Goal: Communication & Community: Answer question/provide support

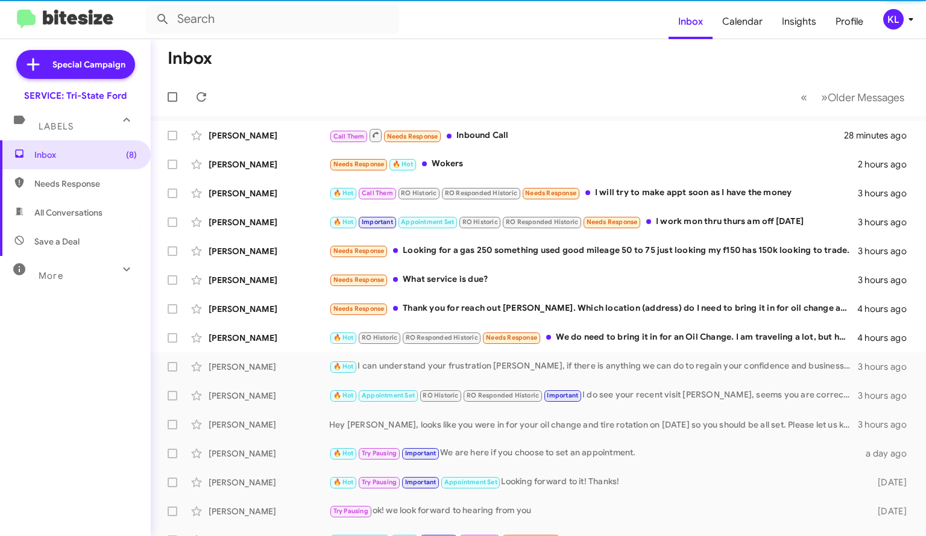
click at [270, 336] on div "[PERSON_NAME]" at bounding box center [269, 338] width 121 height 12
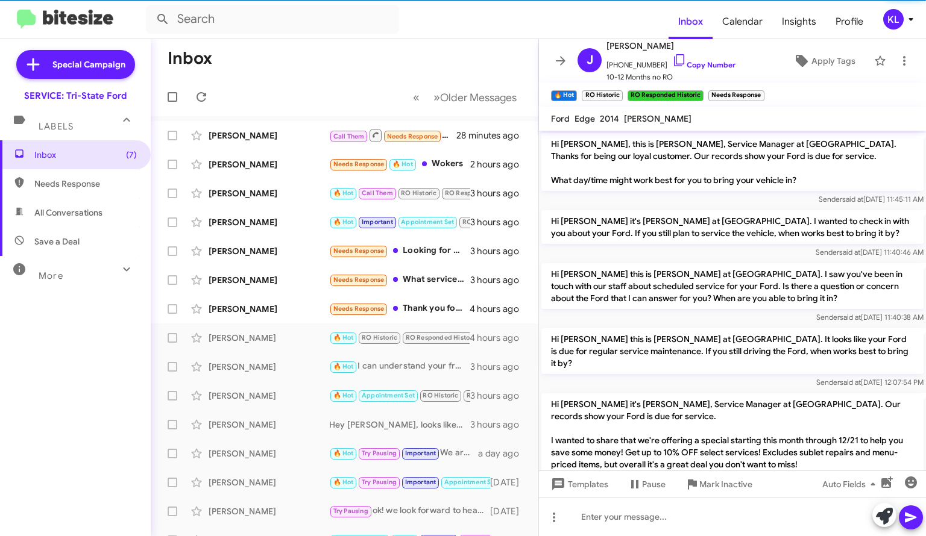
scroll to position [492, 0]
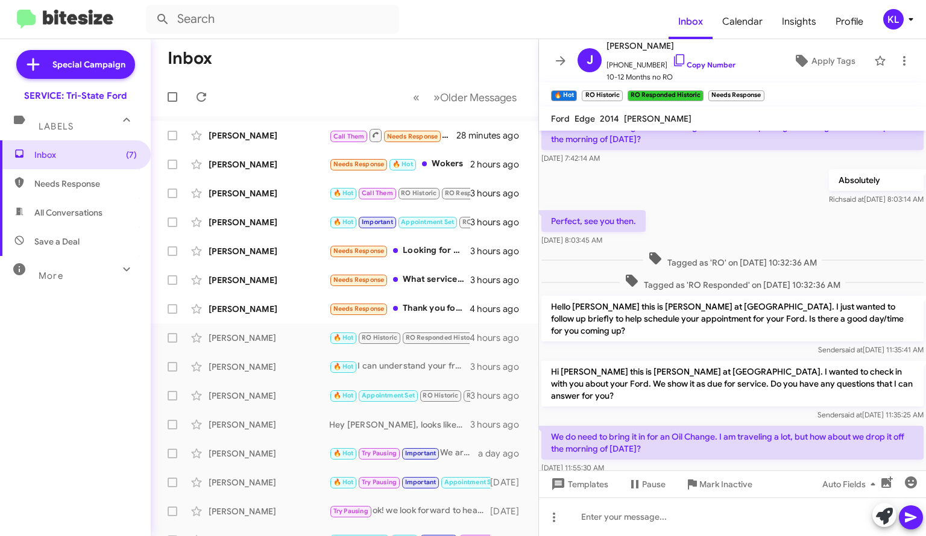
click at [694, 65] on link "Copy Number" at bounding box center [703, 64] width 63 height 9
click at [685, 528] on div at bounding box center [732, 517] width 387 height 39
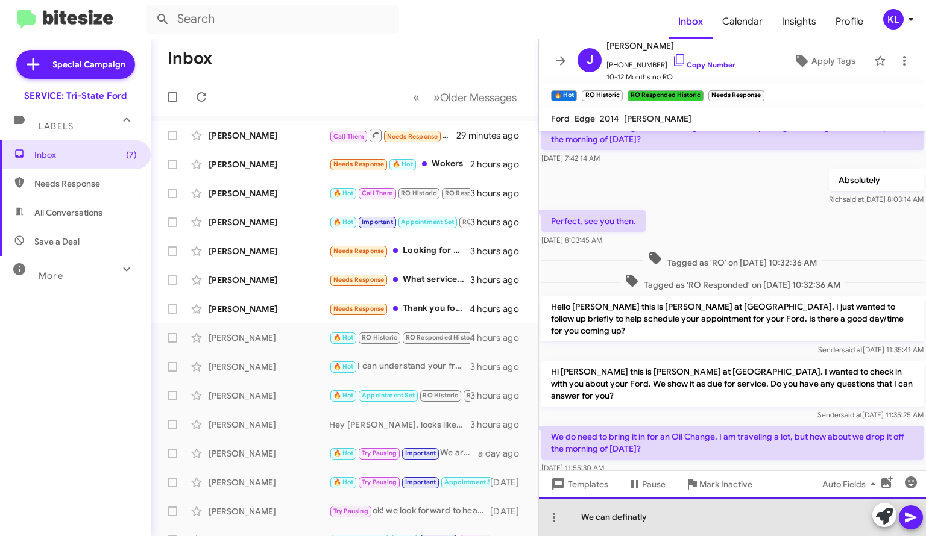
drag, startPoint x: 636, startPoint y: 512, endPoint x: 679, endPoint y: 521, distance: 43.3
click at [679, 521] on div "We can definatly" at bounding box center [732, 517] width 387 height 39
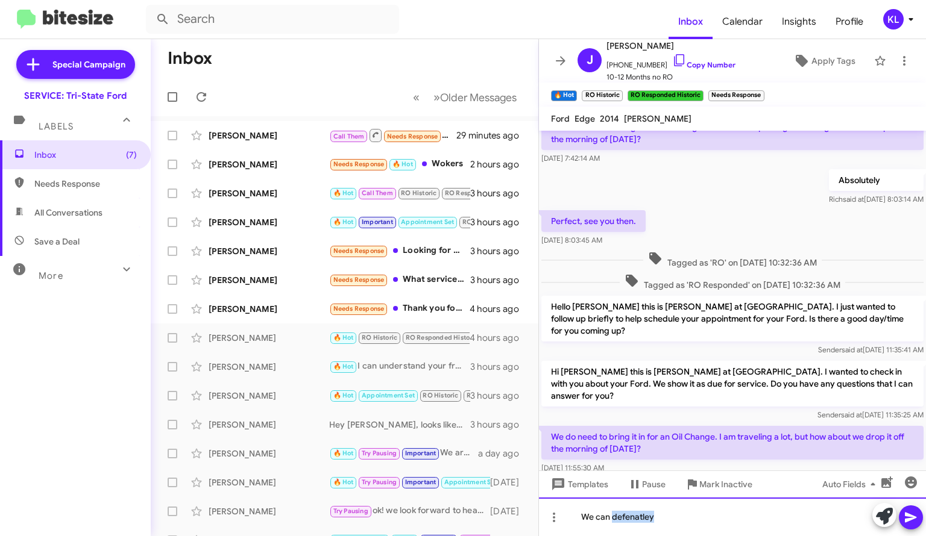
drag, startPoint x: 630, startPoint y: 515, endPoint x: 682, endPoint y: 523, distance: 53.0
click at [682, 523] on div "We can defenatley" at bounding box center [732, 517] width 387 height 39
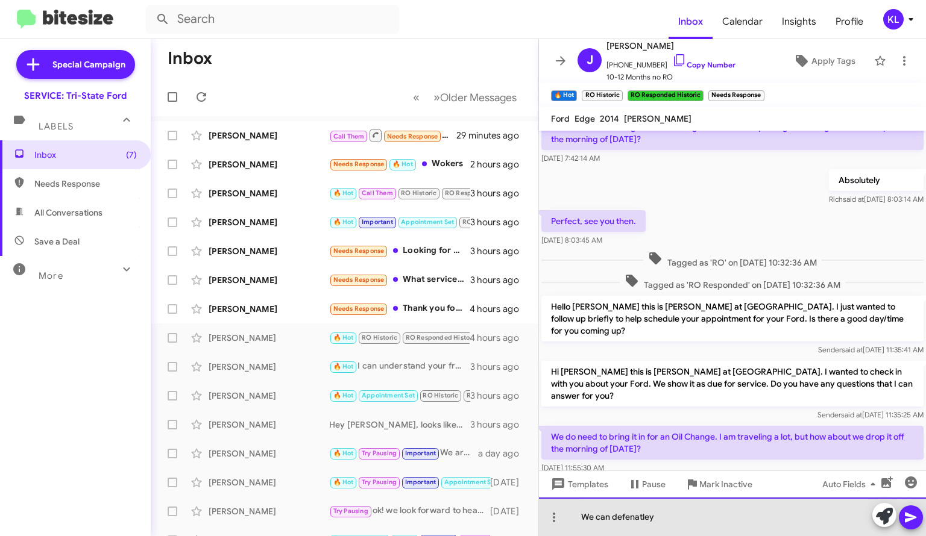
drag, startPoint x: 677, startPoint y: 522, endPoint x: 615, endPoint y: 522, distance: 62.1
click at [615, 522] on div "We can defenatley" at bounding box center [732, 517] width 387 height 39
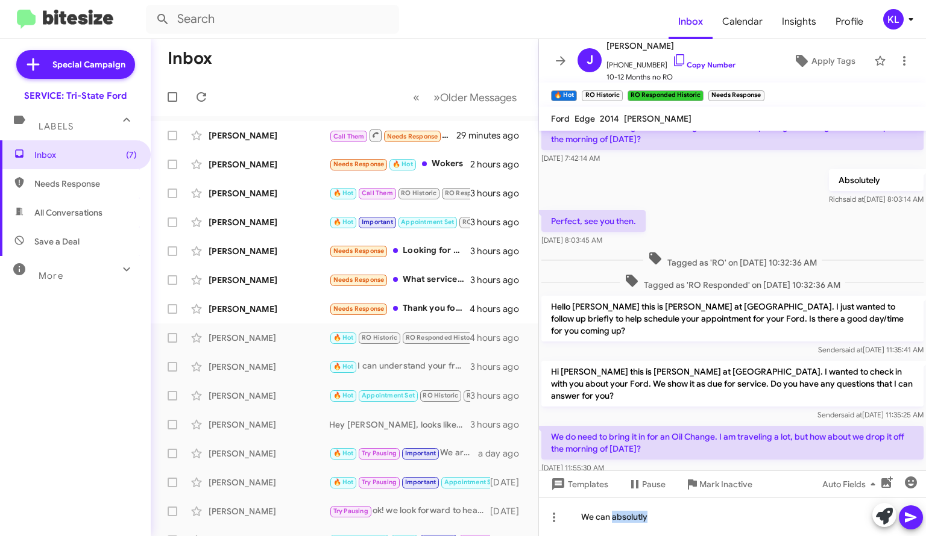
drag, startPoint x: 630, startPoint y: 518, endPoint x: 676, endPoint y: 258, distance: 263.7
click at [676, 256] on div "Tagged as 'RO' on [DATE] 10:32:36 AM" at bounding box center [732, 260] width 387 height 22
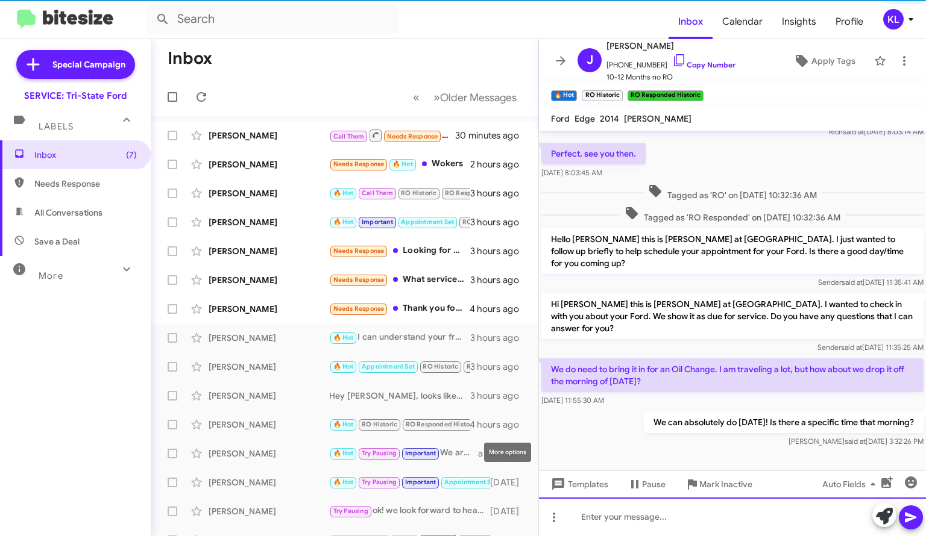
scroll to position [560, 0]
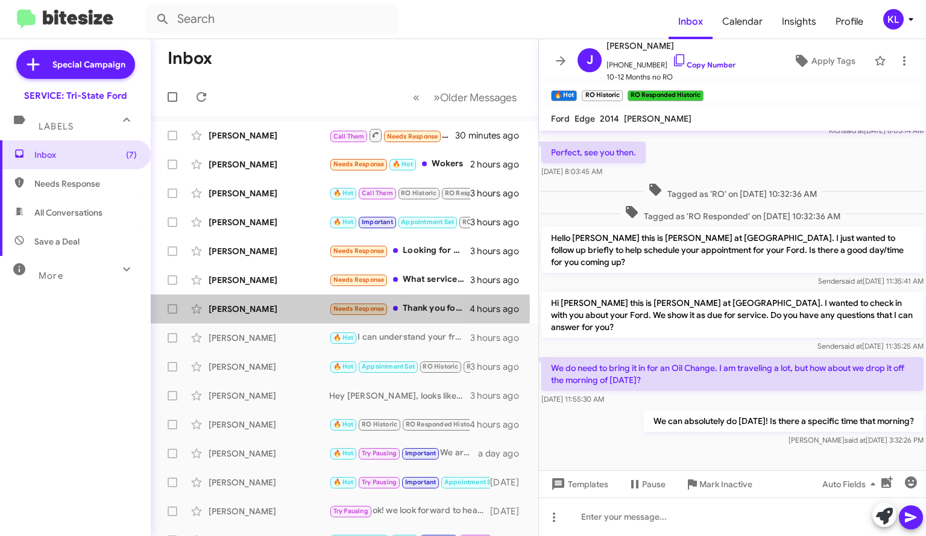
click at [267, 310] on div "[PERSON_NAME]" at bounding box center [269, 309] width 121 height 12
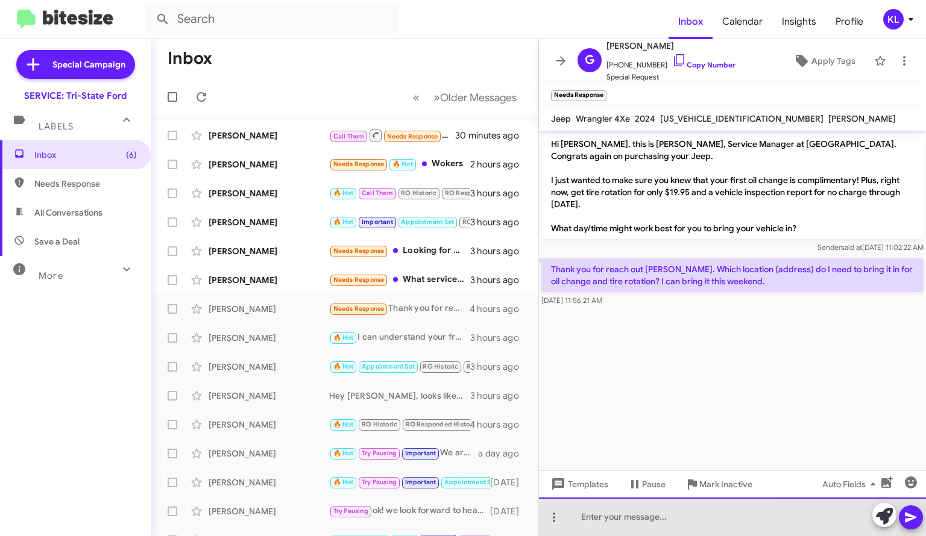
click at [621, 522] on div at bounding box center [732, 517] width 387 height 39
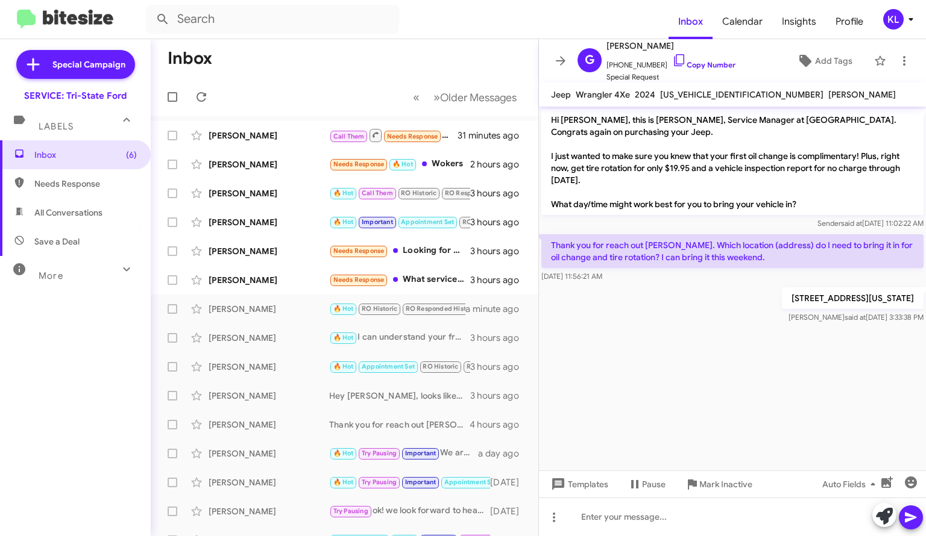
click at [294, 278] on div "[PERSON_NAME]" at bounding box center [269, 280] width 121 height 12
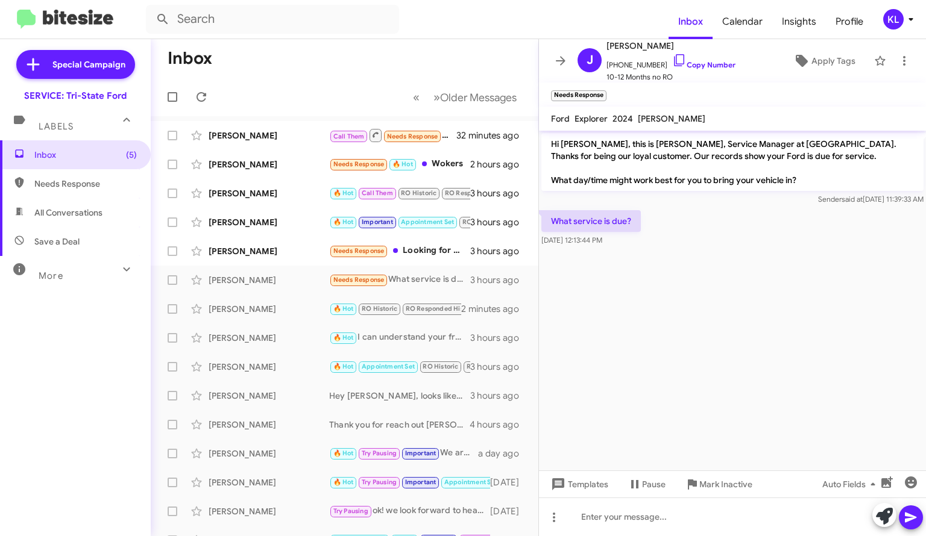
click at [698, 61] on link "Copy Number" at bounding box center [703, 64] width 63 height 9
click at [697, 63] on link "Copy Number" at bounding box center [703, 64] width 63 height 9
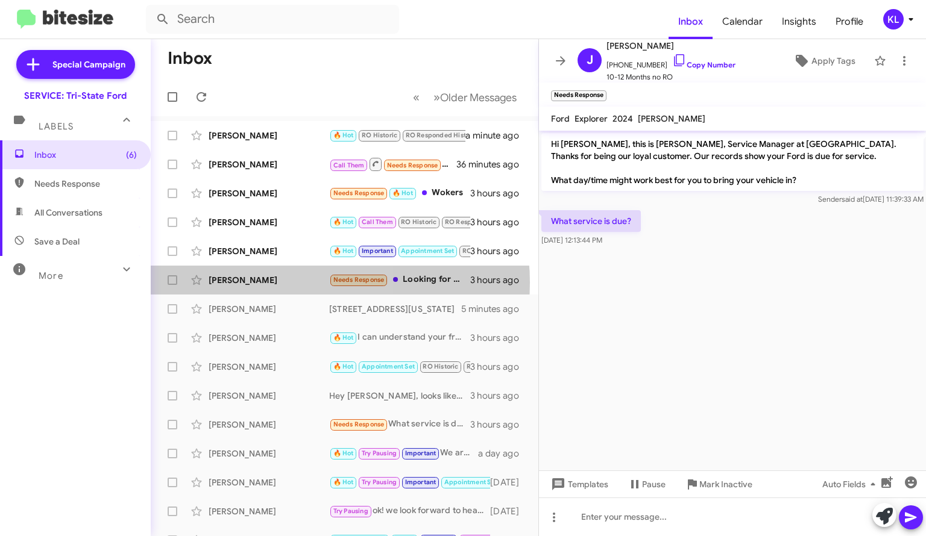
click at [308, 283] on div "[PERSON_NAME]" at bounding box center [269, 280] width 121 height 12
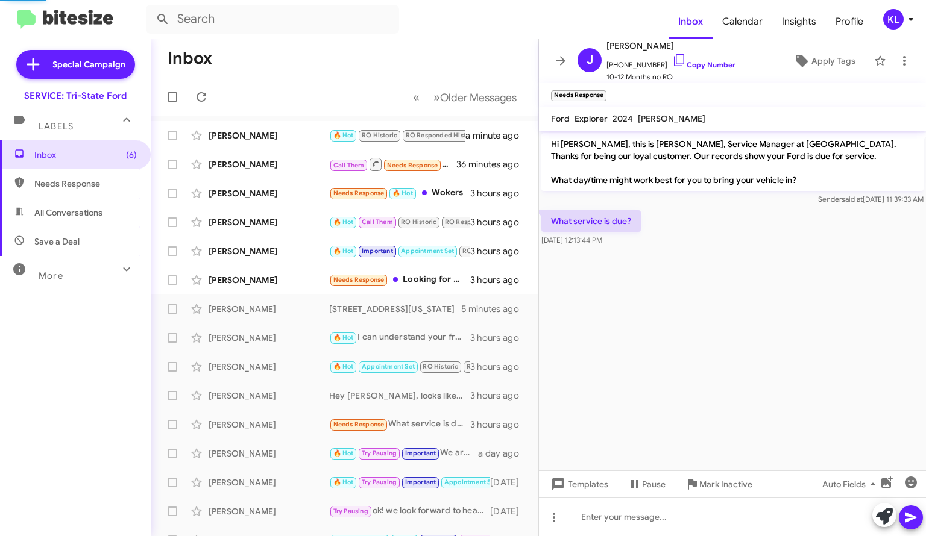
scroll to position [469, 0]
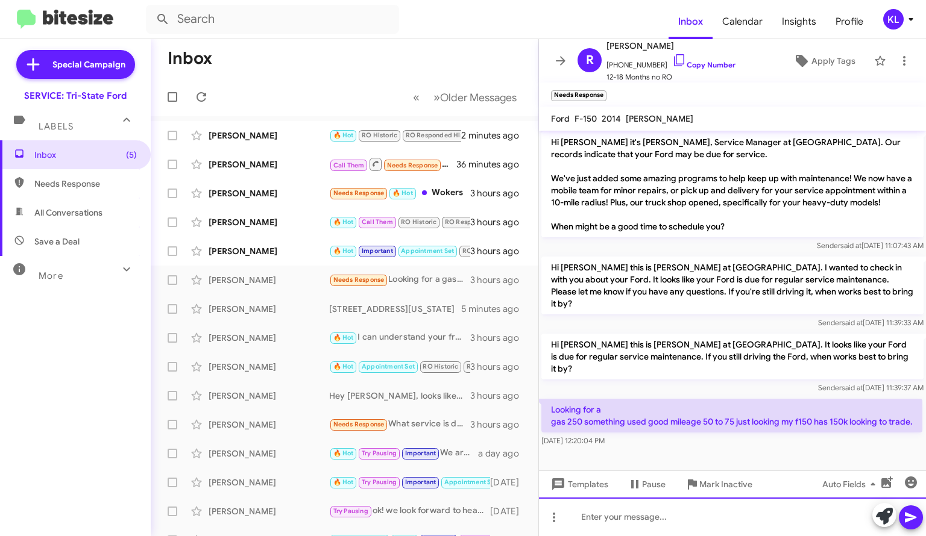
click at [646, 518] on div at bounding box center [732, 517] width 387 height 39
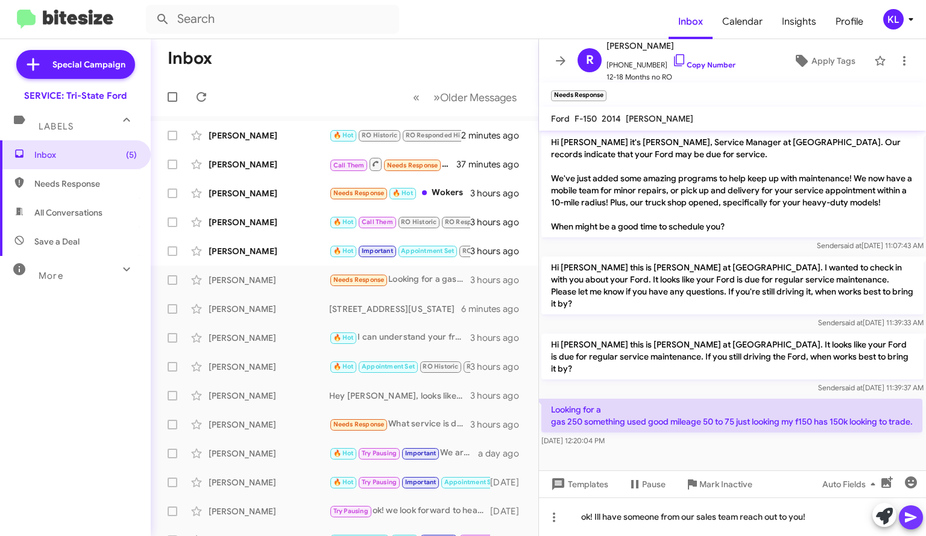
click at [909, 519] on icon at bounding box center [910, 518] width 11 height 10
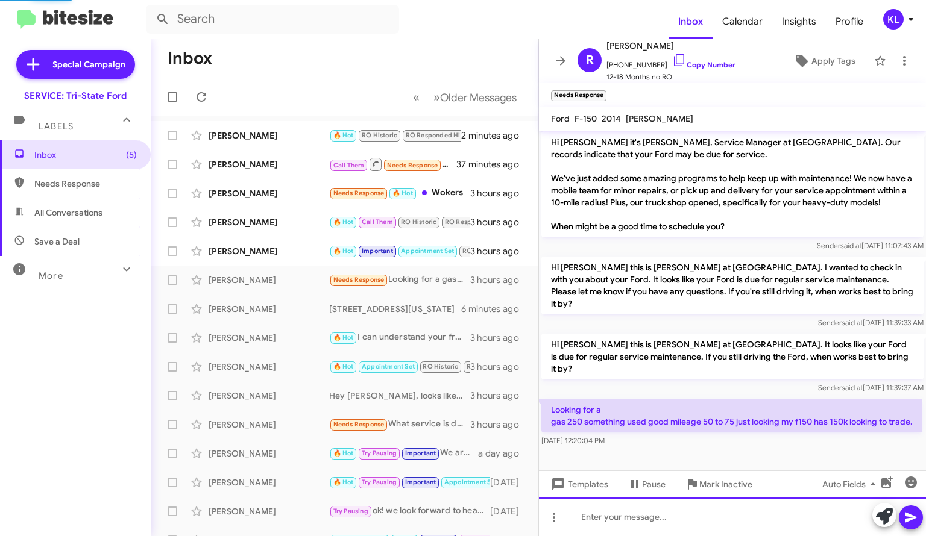
scroll to position [0, 0]
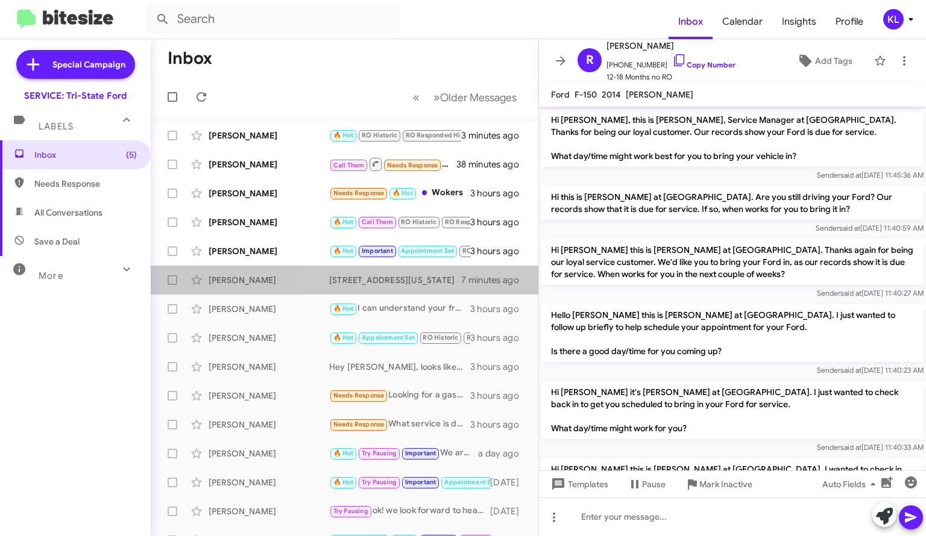
drag, startPoint x: 520, startPoint y: 267, endPoint x: 488, endPoint y: 344, distance: 83.7
click at [520, 273] on span "[PERSON_NAME] [STREET_ADDRESS][US_STATE] 7 minutes ago" at bounding box center [344, 280] width 387 height 29
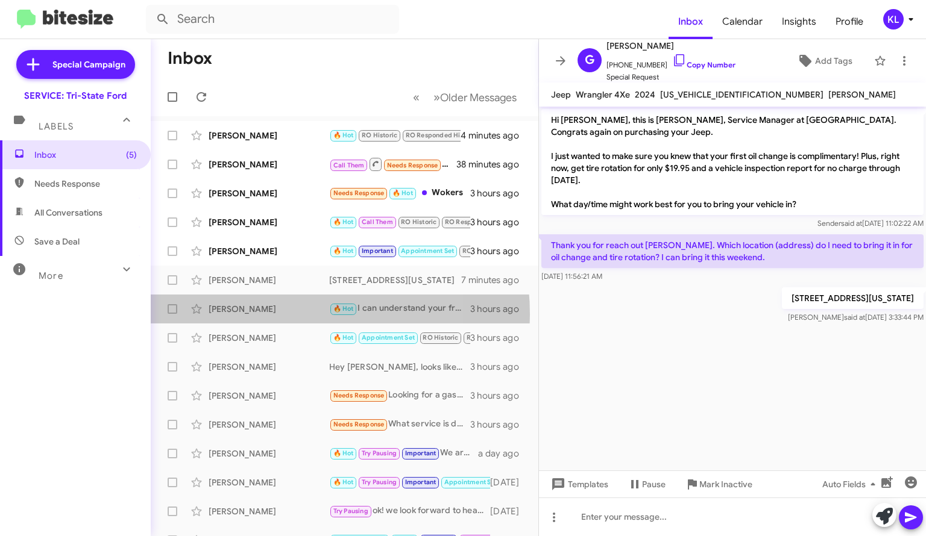
click at [266, 315] on div "[PERSON_NAME]" at bounding box center [269, 309] width 121 height 12
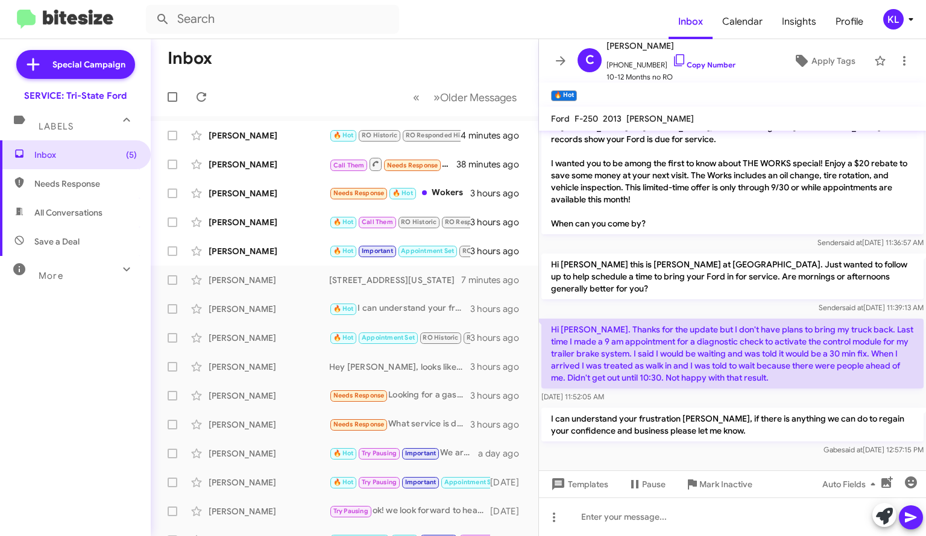
scroll to position [386, 0]
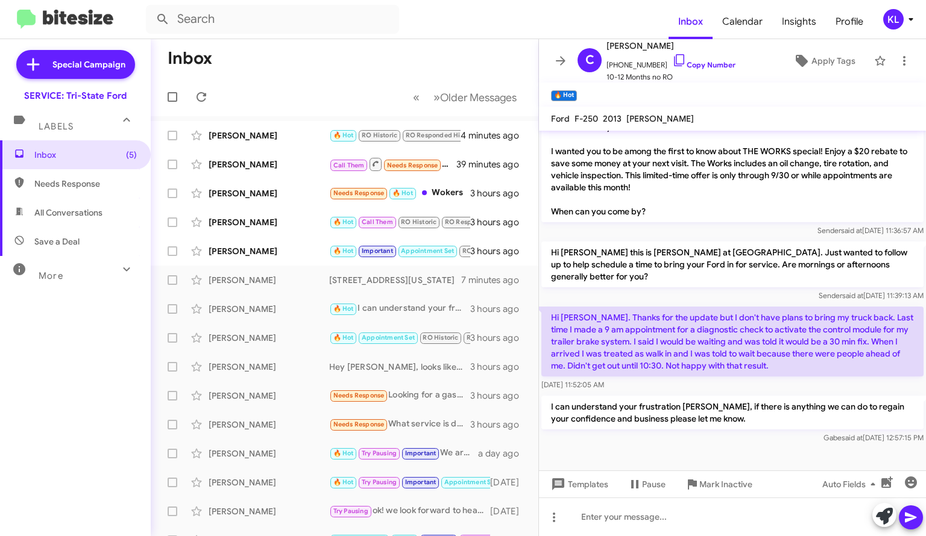
click at [269, 254] on div "[PERSON_NAME]" at bounding box center [269, 251] width 121 height 12
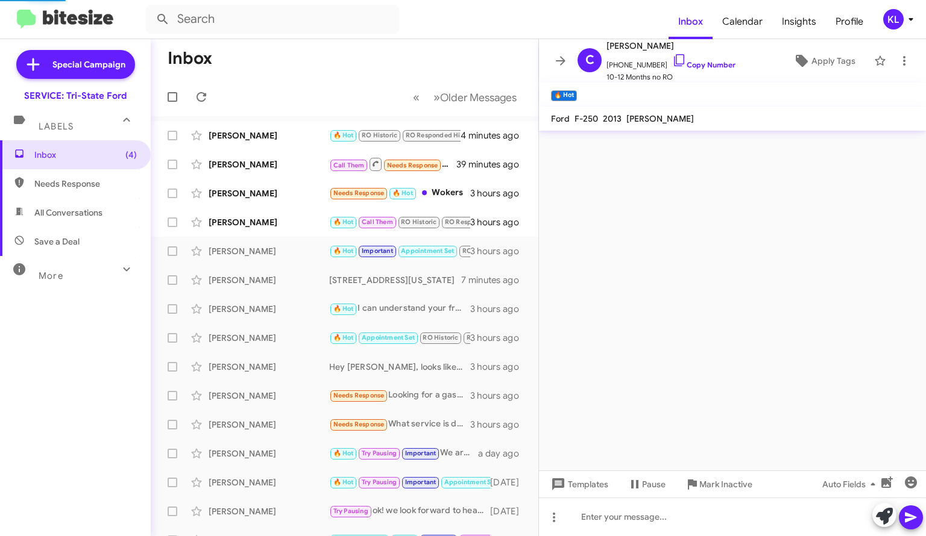
scroll to position [726, 0]
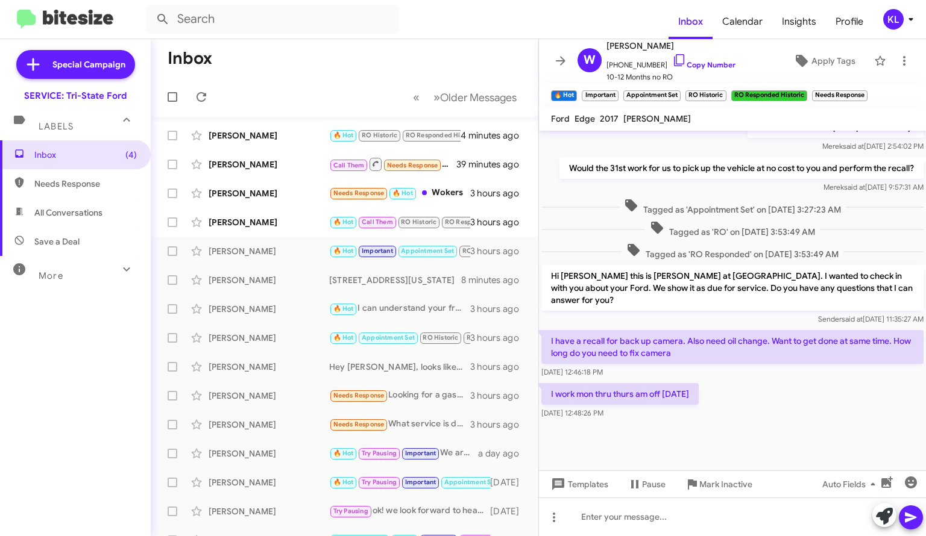
click at [696, 62] on link "Copy Number" at bounding box center [703, 64] width 63 height 9
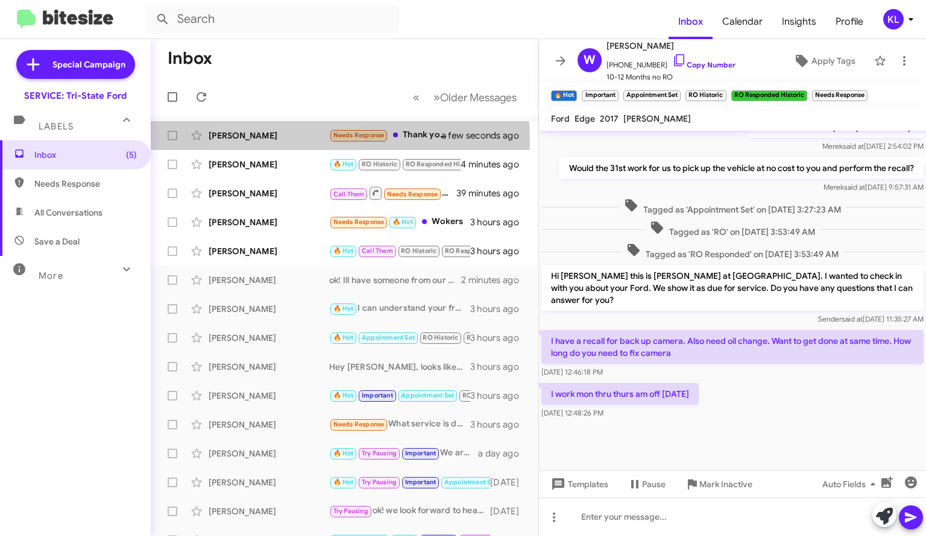
click at [293, 140] on div "[PERSON_NAME]" at bounding box center [269, 136] width 121 height 12
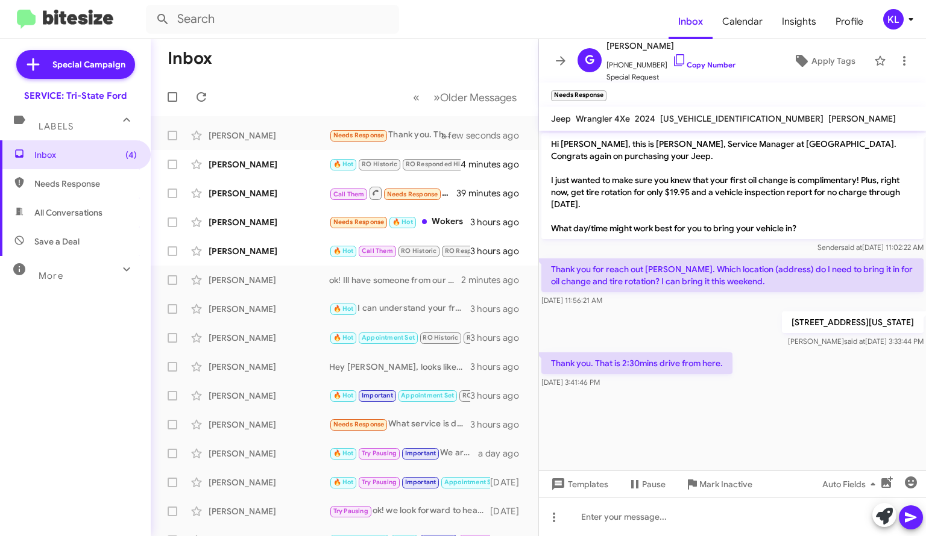
click at [753, 374] on div "Thank you. That is 2:30mins drive from here. [DATE] 3:41:46 PM" at bounding box center [732, 370] width 387 height 41
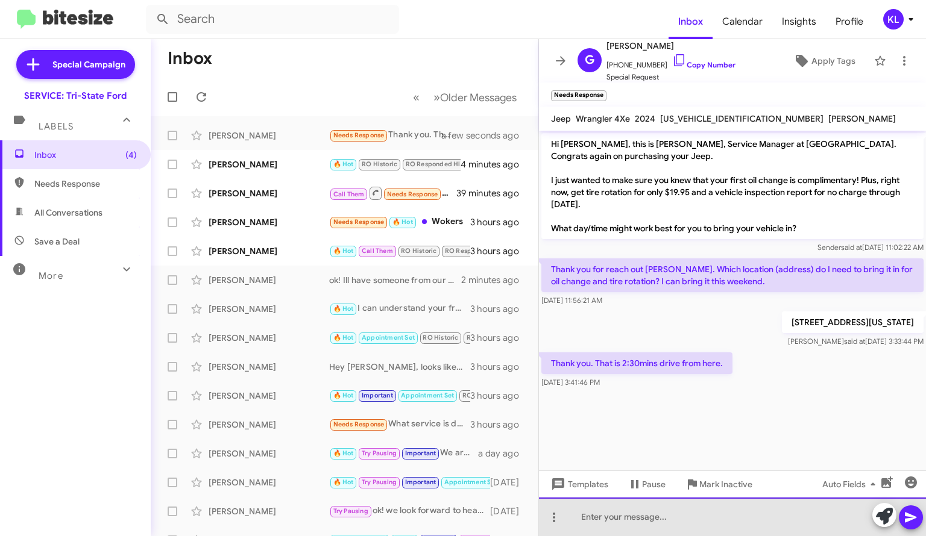
click at [630, 514] on div at bounding box center [732, 517] width 387 height 39
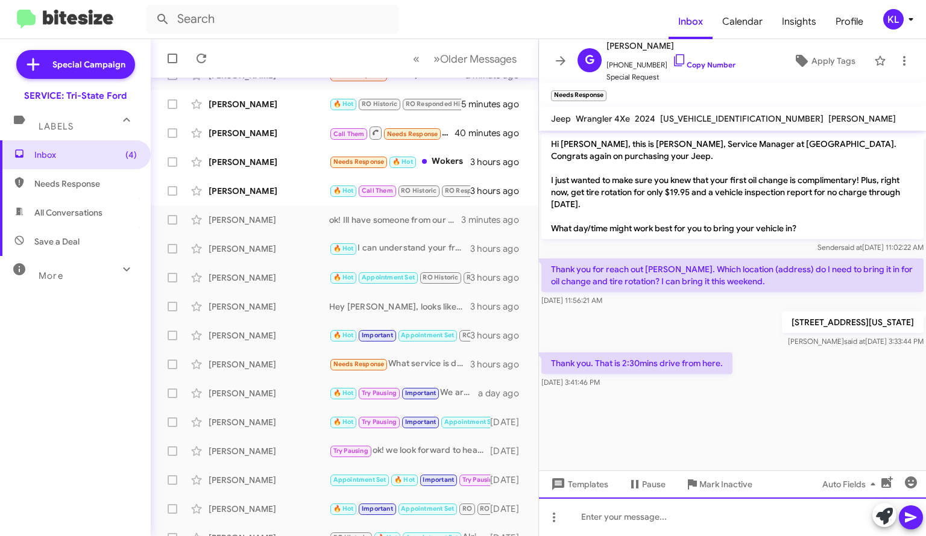
scroll to position [121, 0]
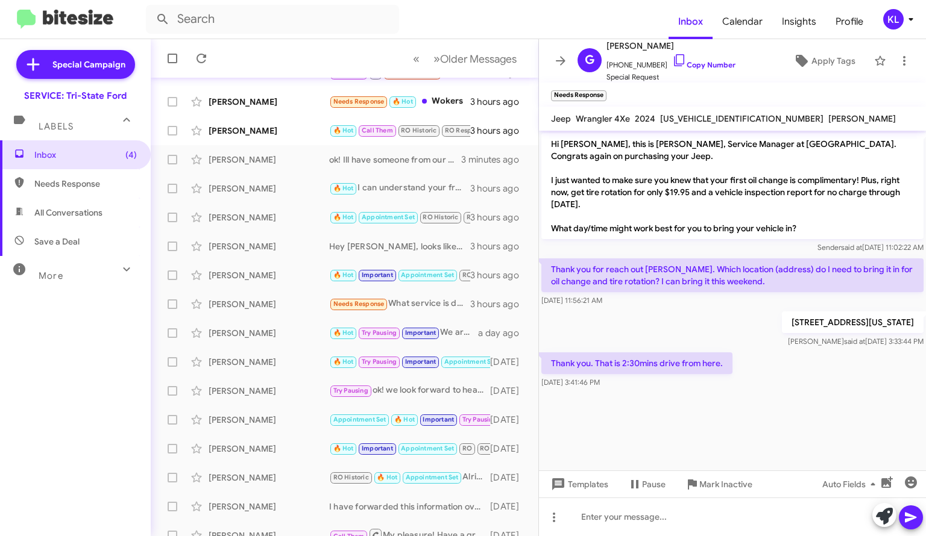
click at [277, 277] on div "[PERSON_NAME]" at bounding box center [269, 275] width 121 height 12
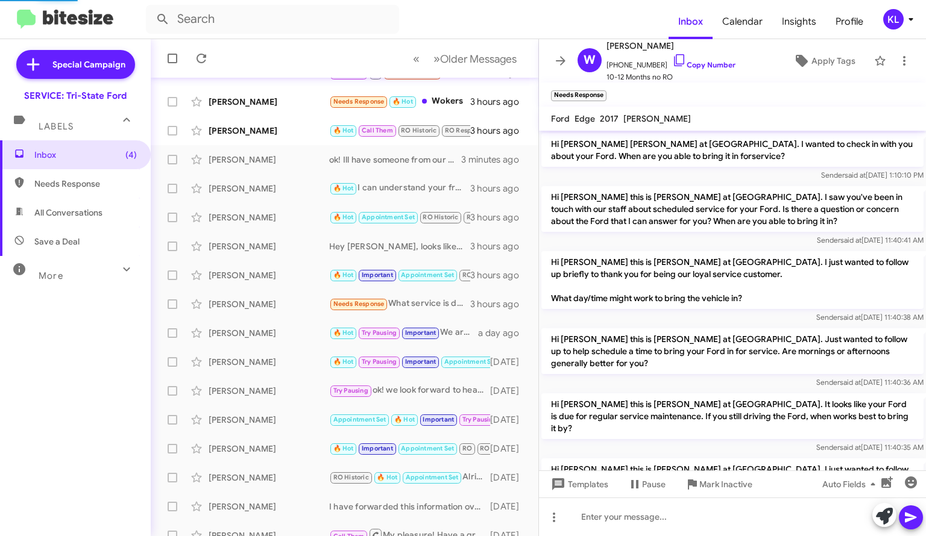
scroll to position [726, 0]
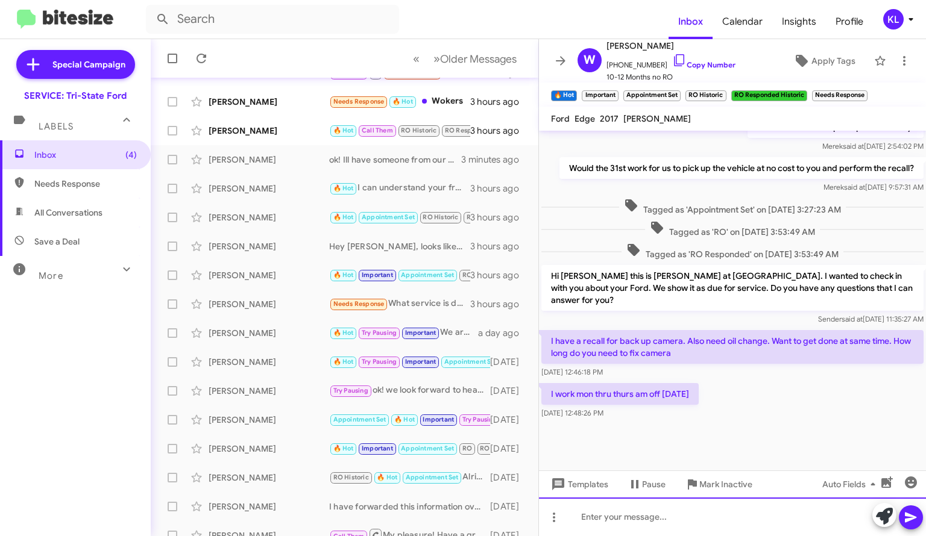
click at [659, 519] on div at bounding box center [732, 517] width 387 height 39
click at [670, 514] on div at bounding box center [732, 517] width 387 height 39
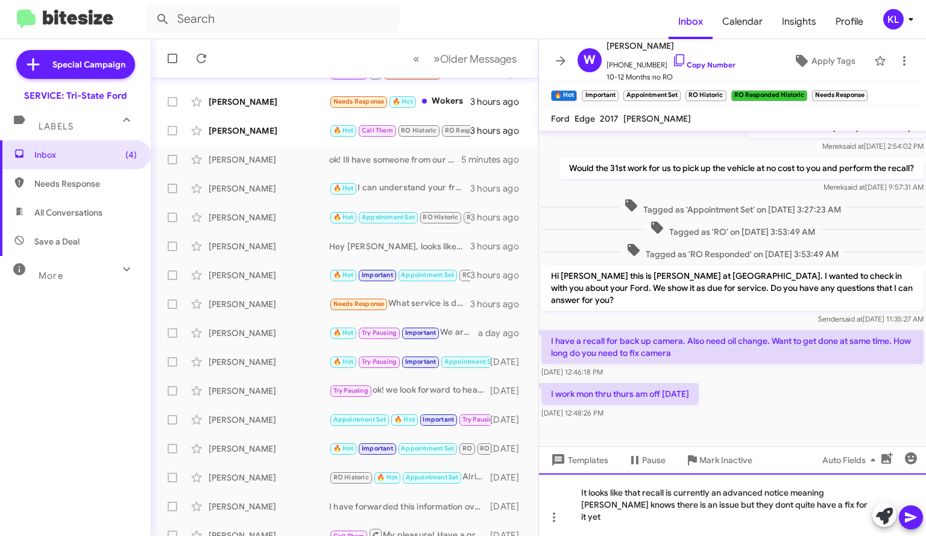
click at [694, 522] on div "It looks like that recall is currently an advanced notice meaning [PERSON_NAME]…" at bounding box center [732, 505] width 387 height 63
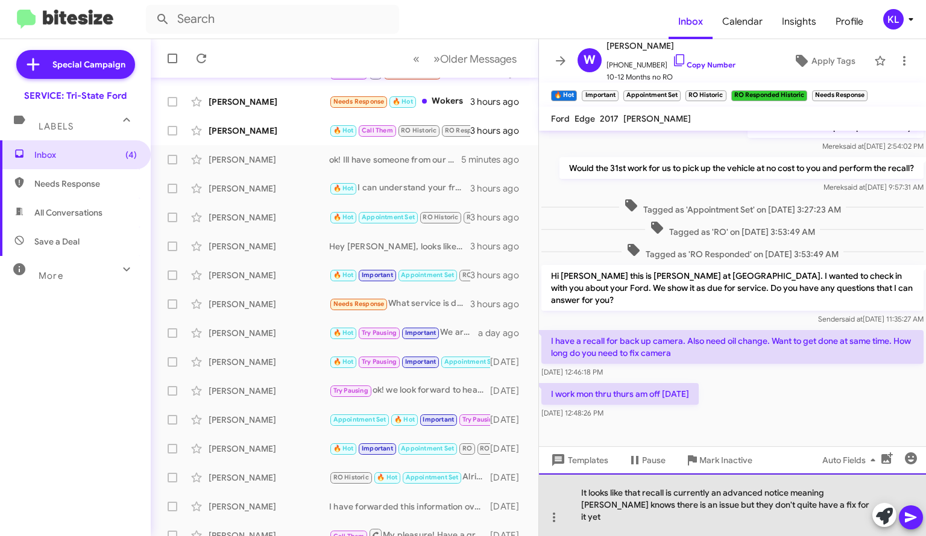
click at [814, 519] on div "It looks like that recall is currently an advanced notice meaning [PERSON_NAME]…" at bounding box center [732, 505] width 387 height 63
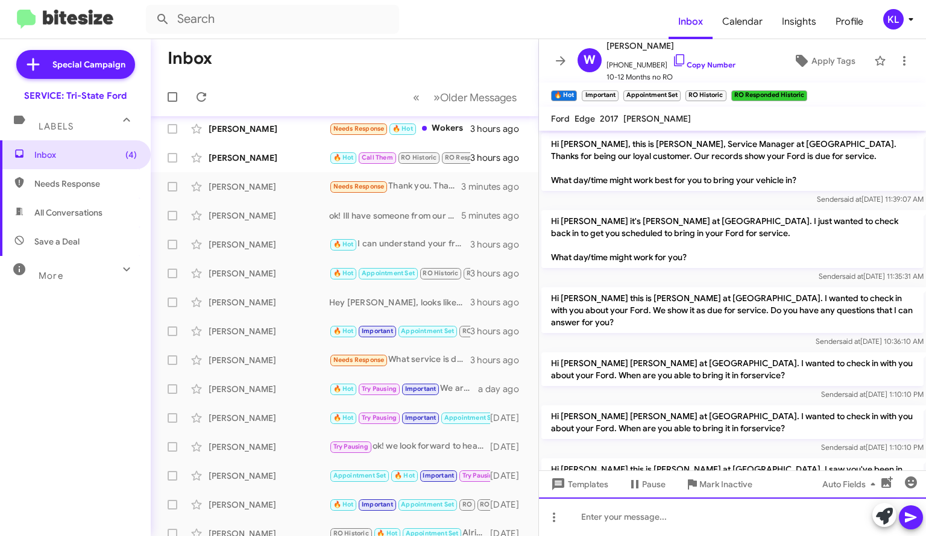
scroll to position [0, 0]
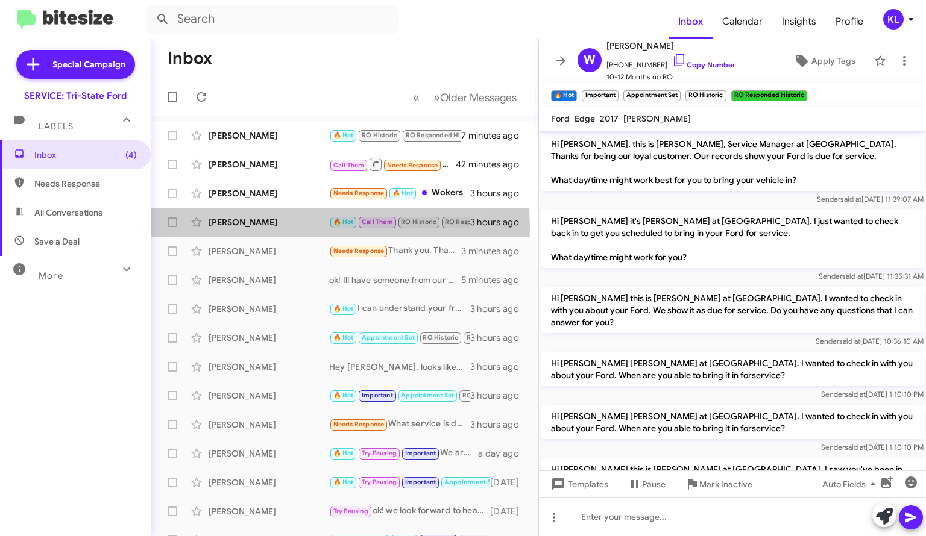
click at [277, 228] on div "[PERSON_NAME] 🔥 Hot Call Them RO Historic RO Responded Historic Needs Response …" at bounding box center [344, 222] width 368 height 24
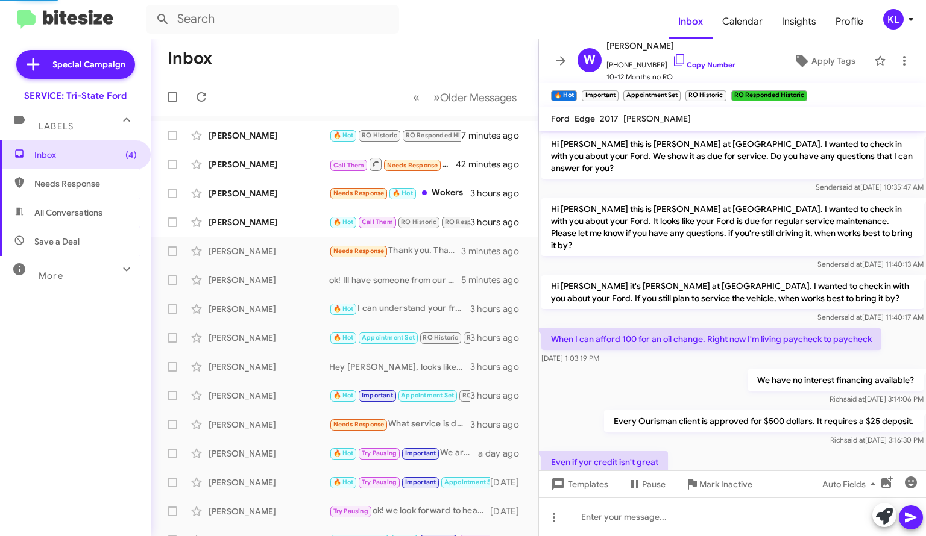
scroll to position [696, 0]
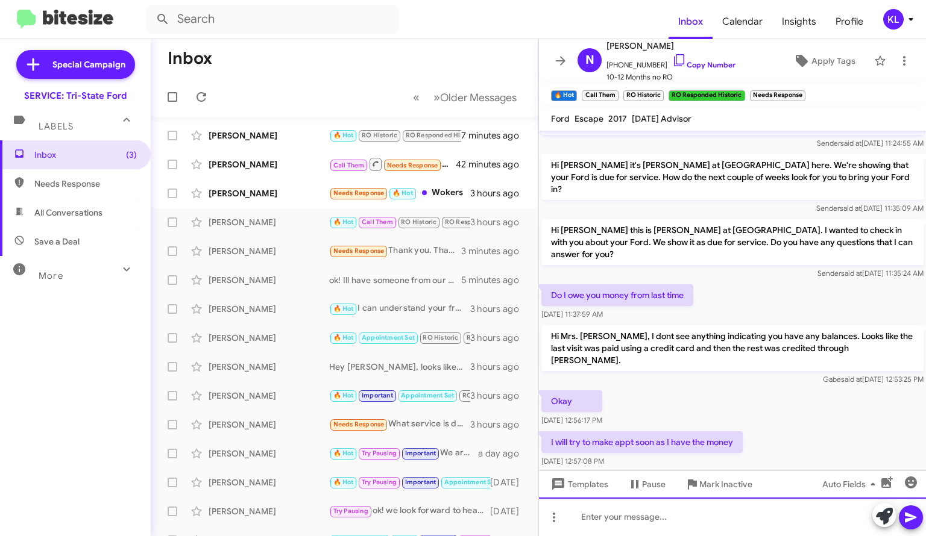
click at [603, 513] on div at bounding box center [732, 517] width 387 height 39
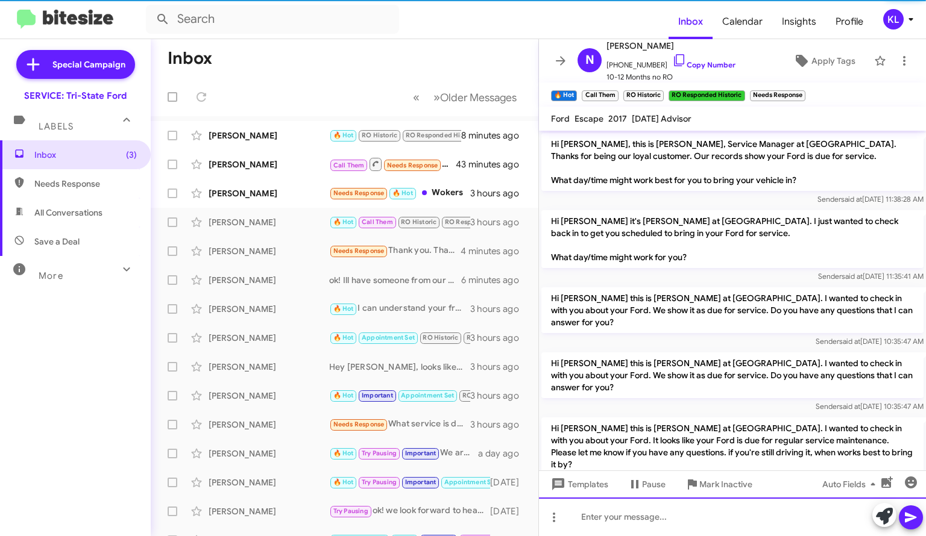
scroll to position [60, 0]
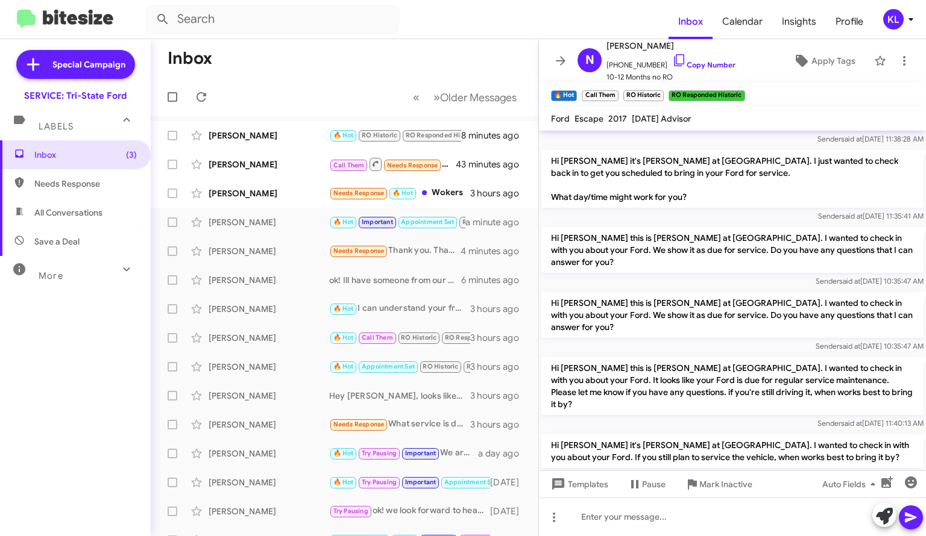
click at [295, 204] on div "[PERSON_NAME] Needs Response 🔥 Hot Wokers 3 hours ago" at bounding box center [344, 193] width 368 height 24
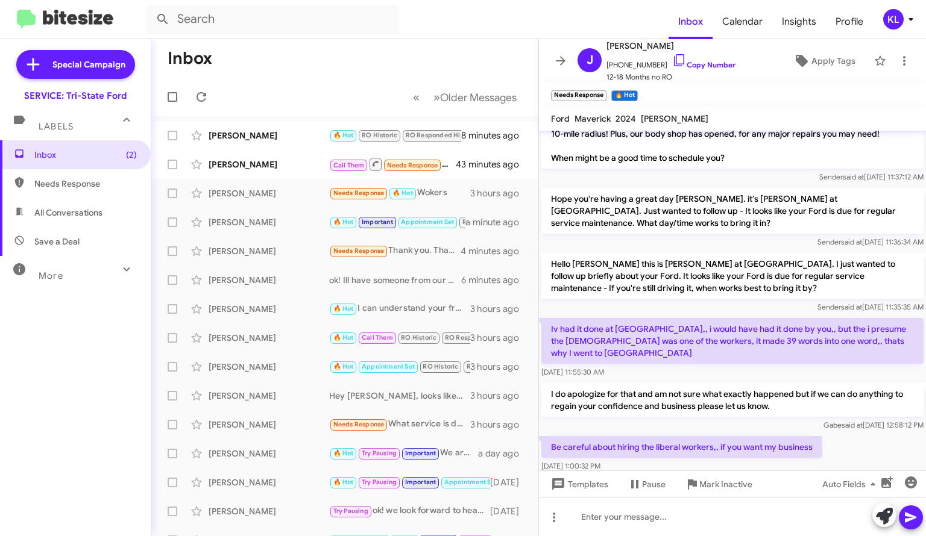
scroll to position [453, 0]
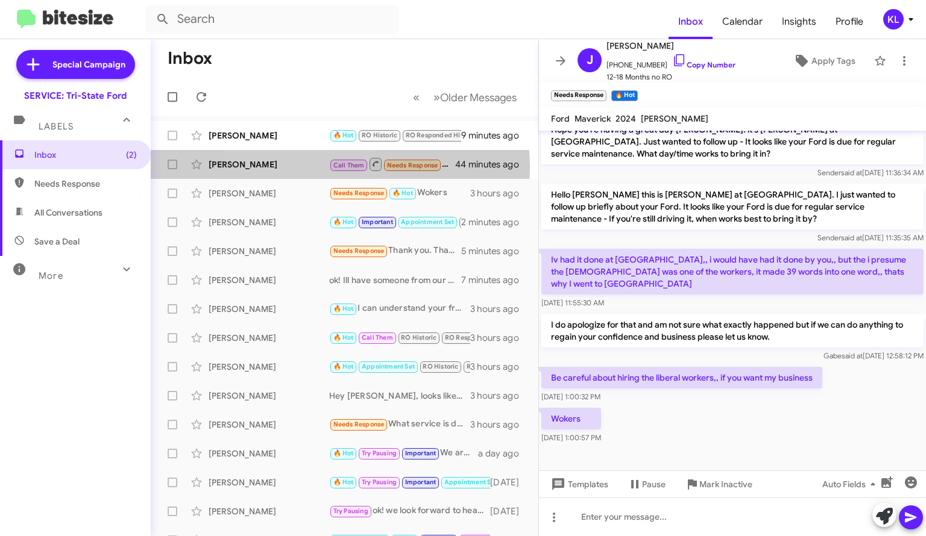
click at [299, 168] on div "[PERSON_NAME]" at bounding box center [269, 164] width 121 height 12
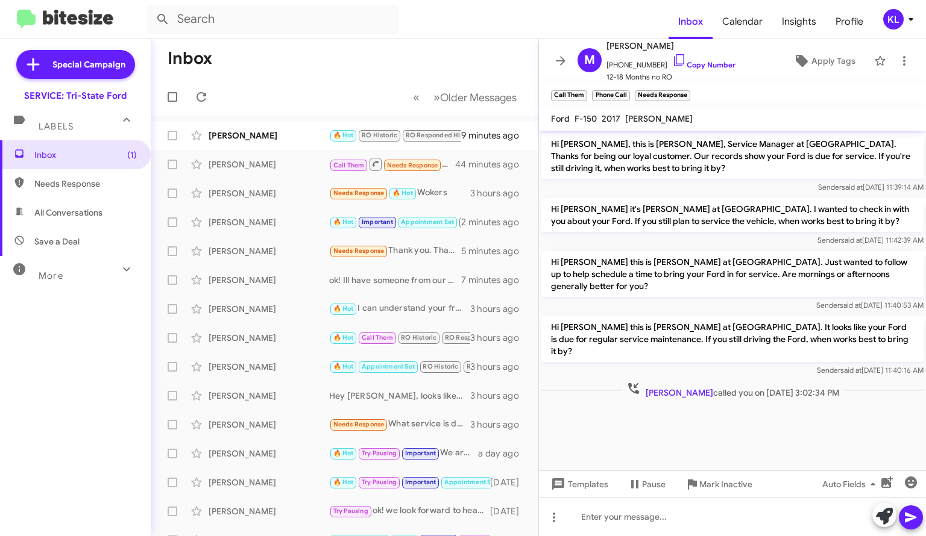
click at [704, 66] on link "Copy Number" at bounding box center [703, 64] width 63 height 9
click at [289, 196] on div "[PERSON_NAME]" at bounding box center [269, 193] width 121 height 12
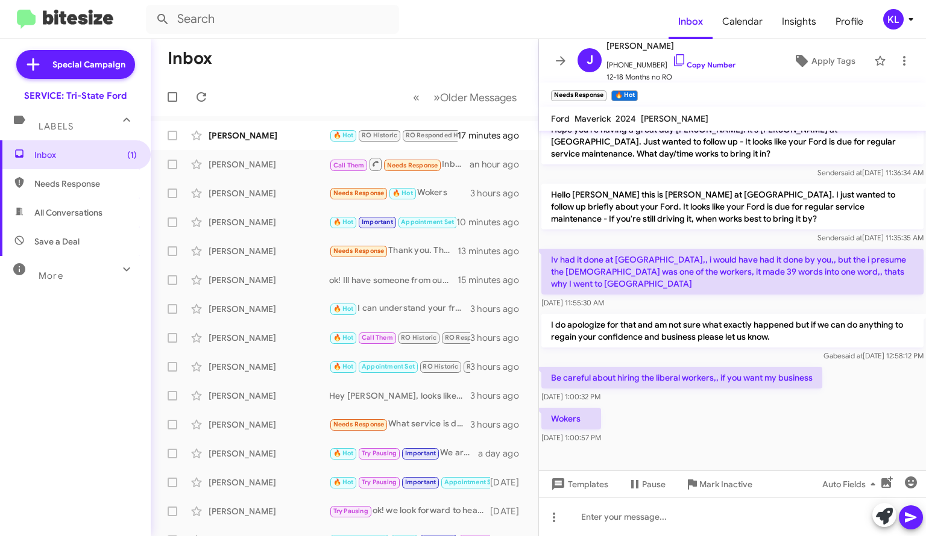
click at [273, 131] on div "[PERSON_NAME]" at bounding box center [269, 136] width 121 height 12
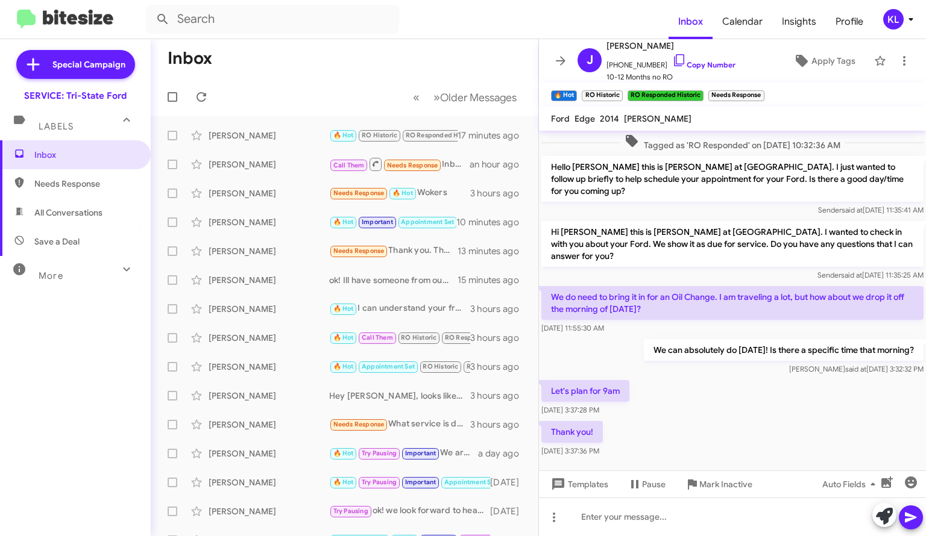
scroll to position [648, 0]
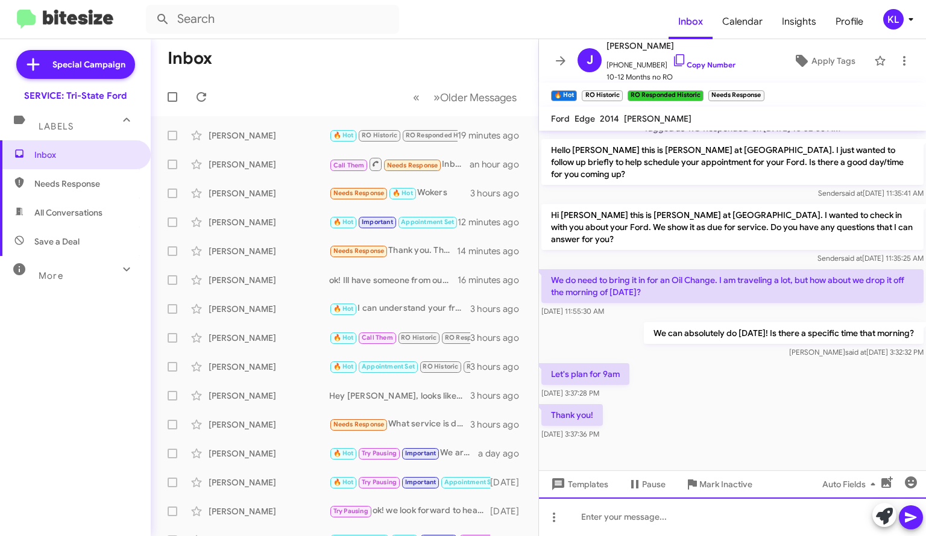
click at [648, 522] on div at bounding box center [732, 517] width 387 height 39
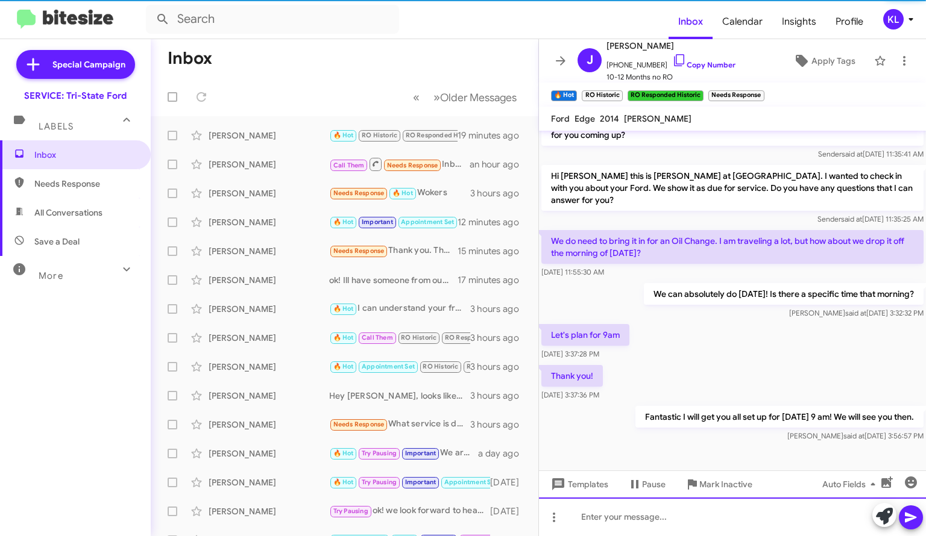
scroll to position [692, 0]
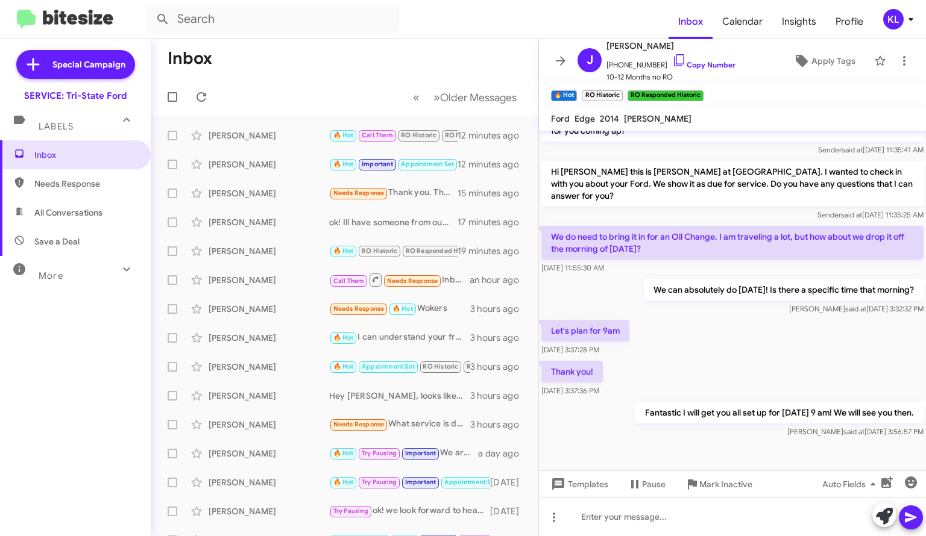
click at [680, 64] on link "Copy Number" at bounding box center [703, 64] width 63 height 9
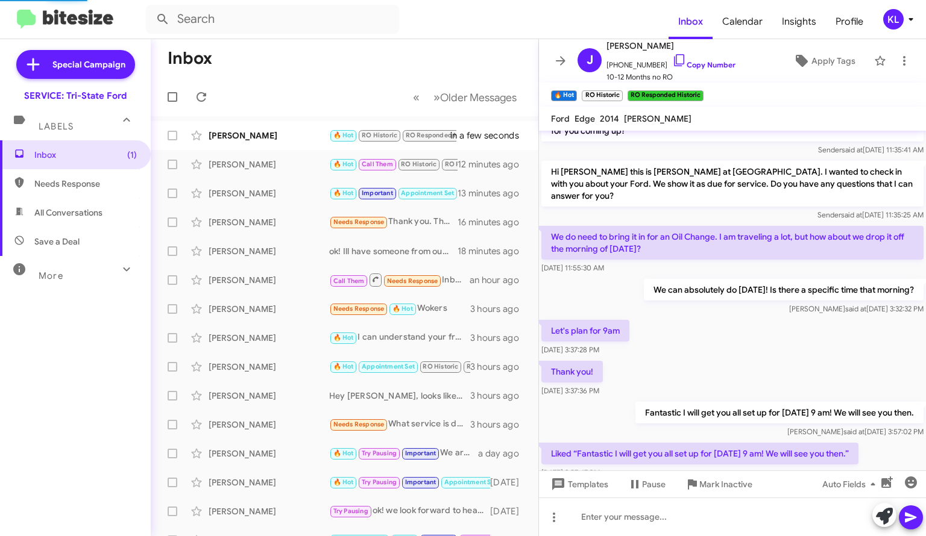
scroll to position [0, 0]
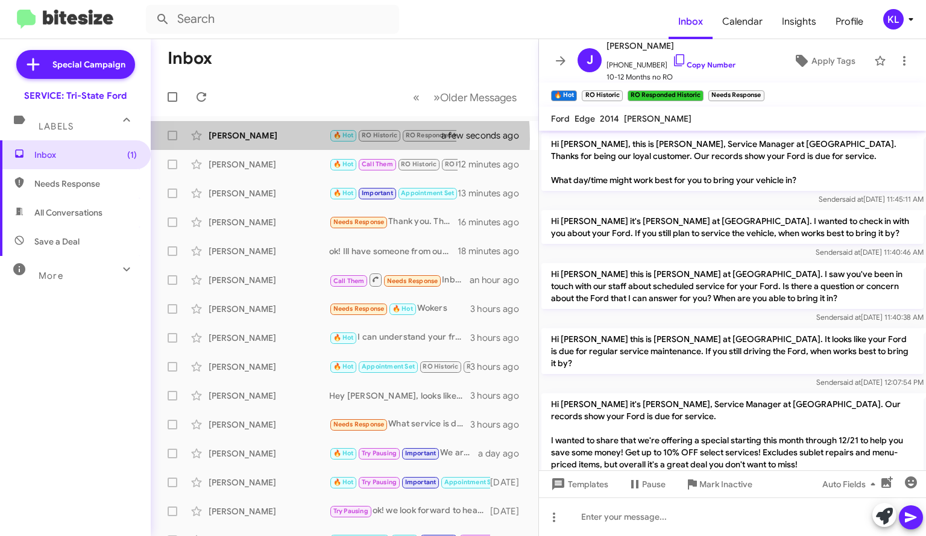
click at [275, 139] on div "[PERSON_NAME]" at bounding box center [269, 136] width 121 height 12
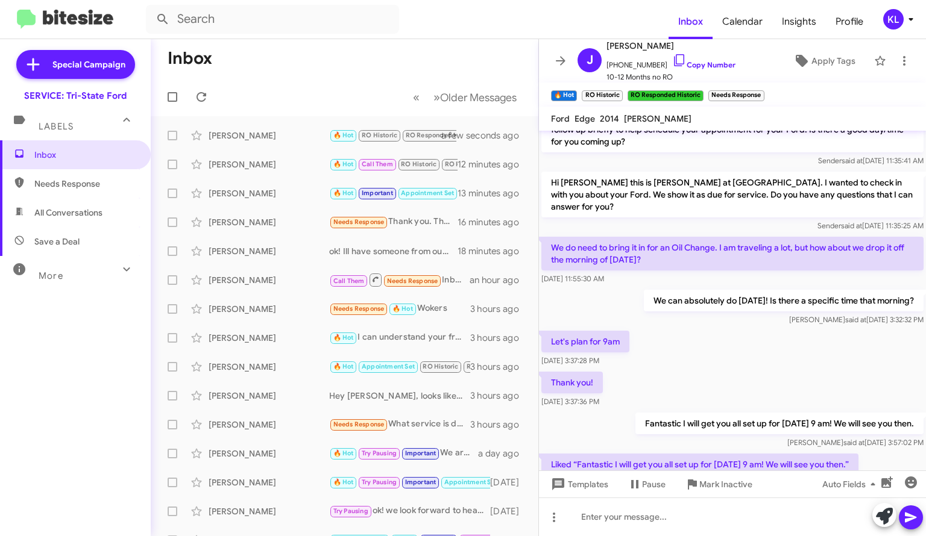
scroll to position [736, 0]
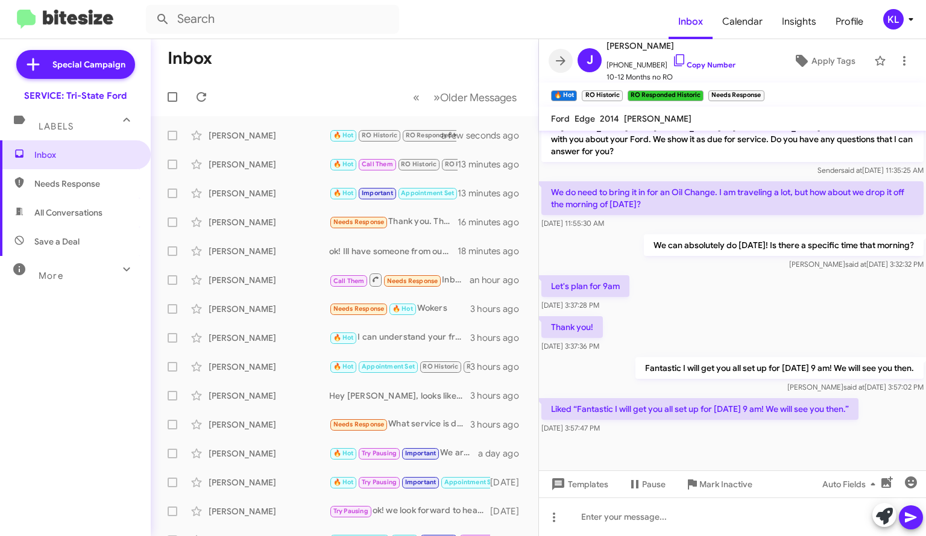
click at [556, 63] on icon at bounding box center [560, 61] width 14 height 14
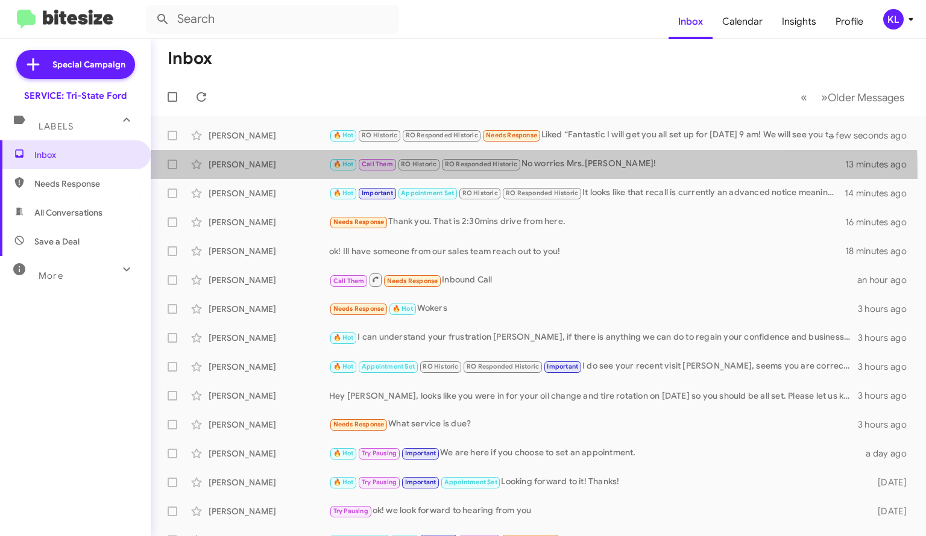
click at [236, 175] on div "[PERSON_NAME] 🔥 Hot Call Them RO Historic RO Responded Historic No worries Mrs.…" at bounding box center [538, 164] width 756 height 24
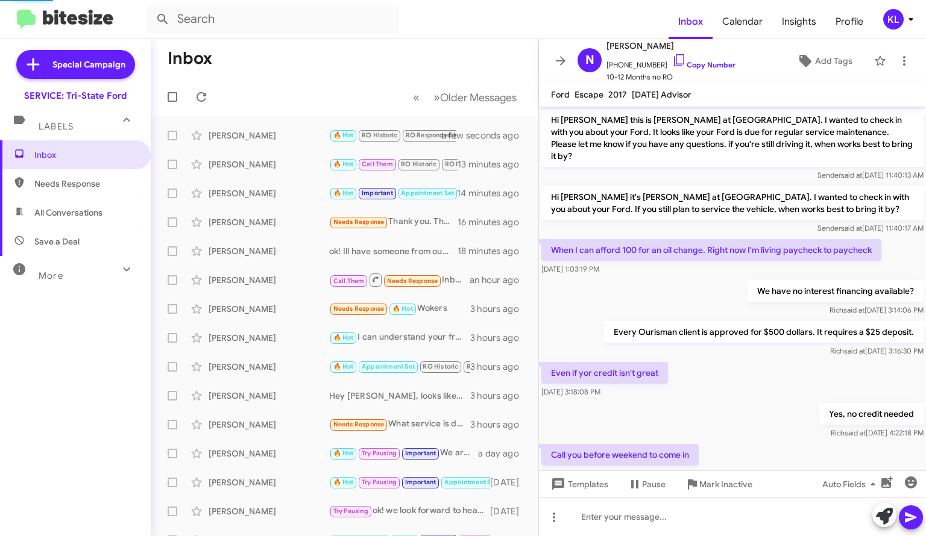
scroll to position [660, 0]
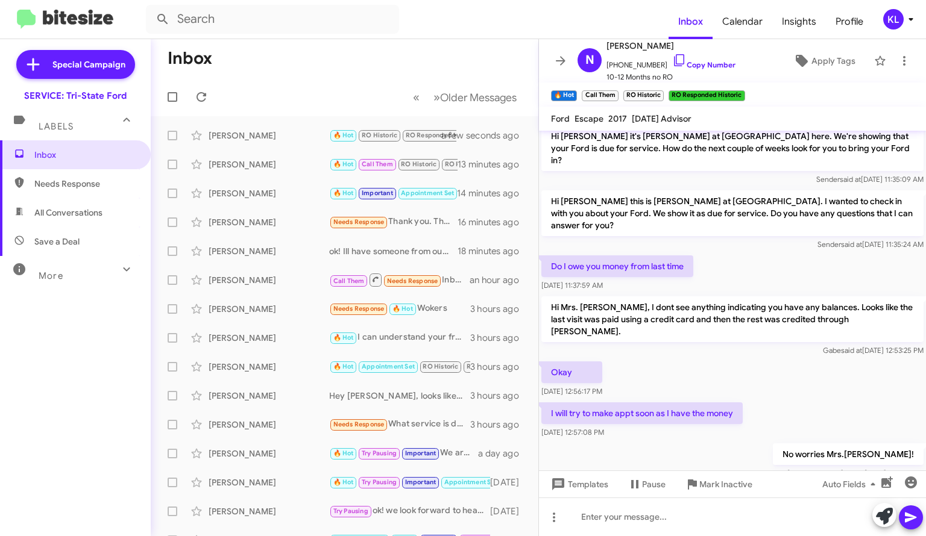
click at [258, 200] on div "[PERSON_NAME] 🔥 Hot Important Appointment Set RO Historic RO Responded Historic…" at bounding box center [344, 193] width 368 height 24
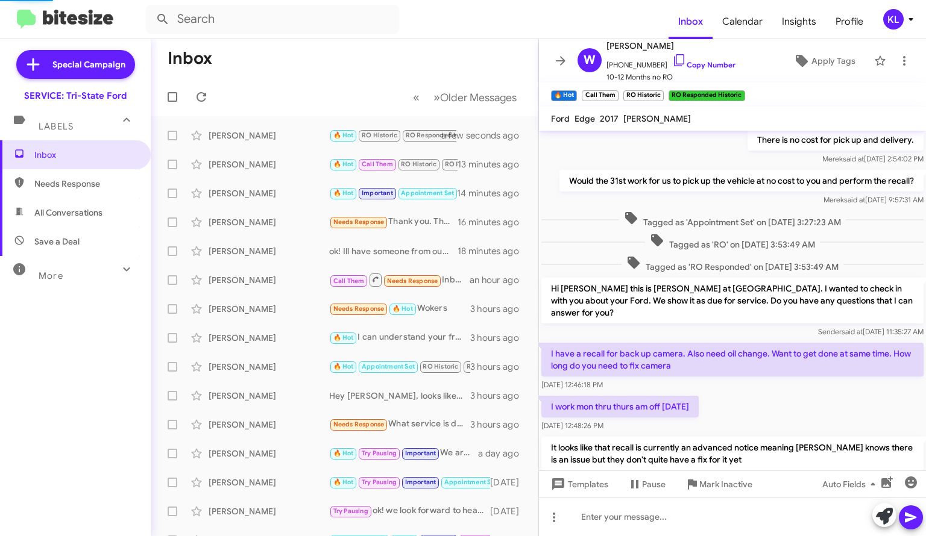
scroll to position [726, 0]
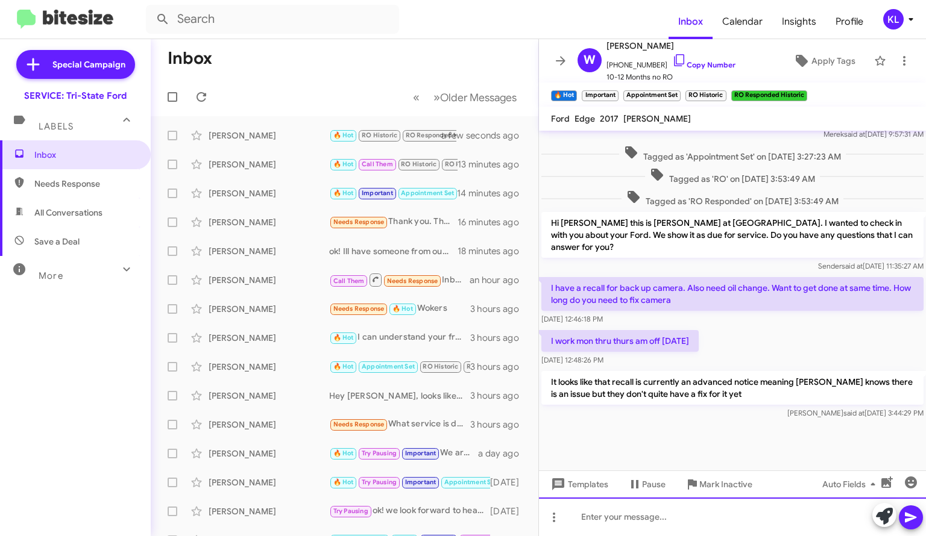
click at [659, 518] on div at bounding box center [732, 517] width 387 height 39
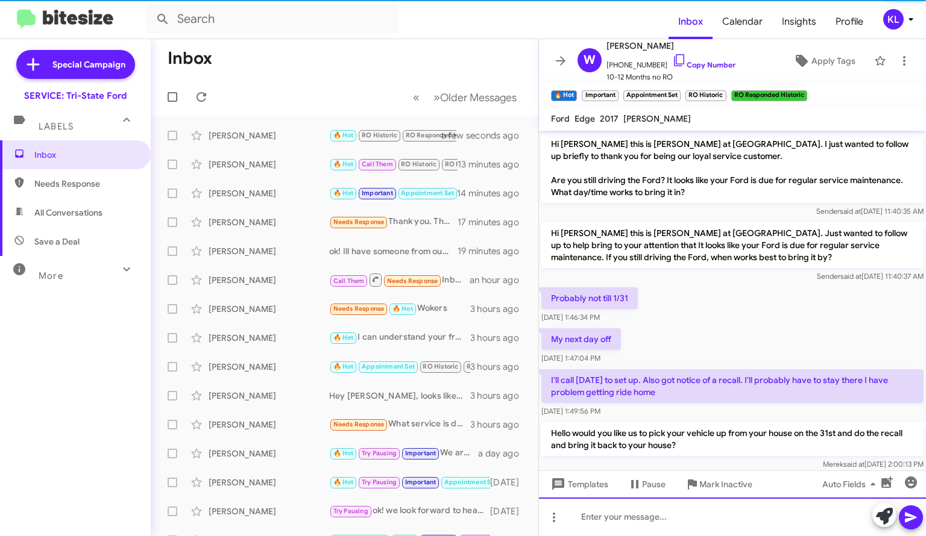
scroll to position [0, 0]
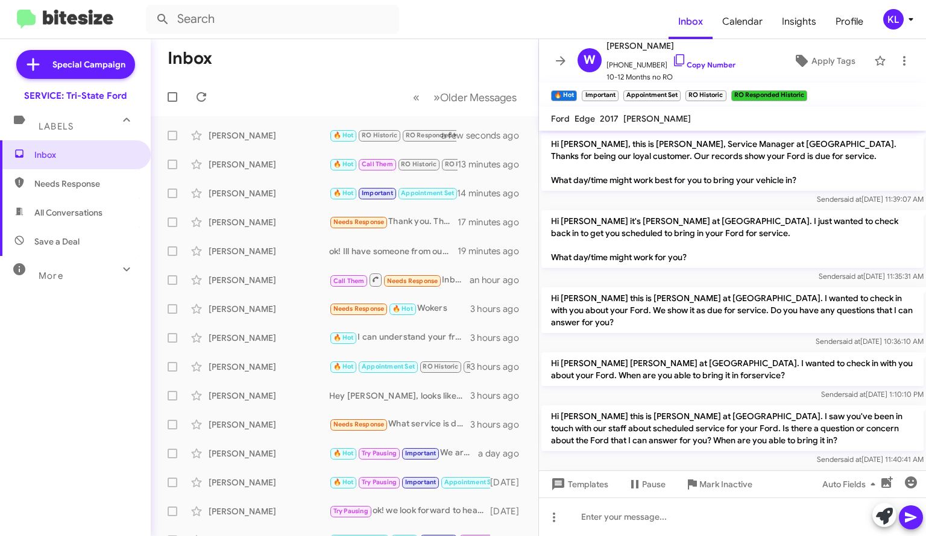
click at [284, 140] on div "[PERSON_NAME]" at bounding box center [269, 136] width 121 height 12
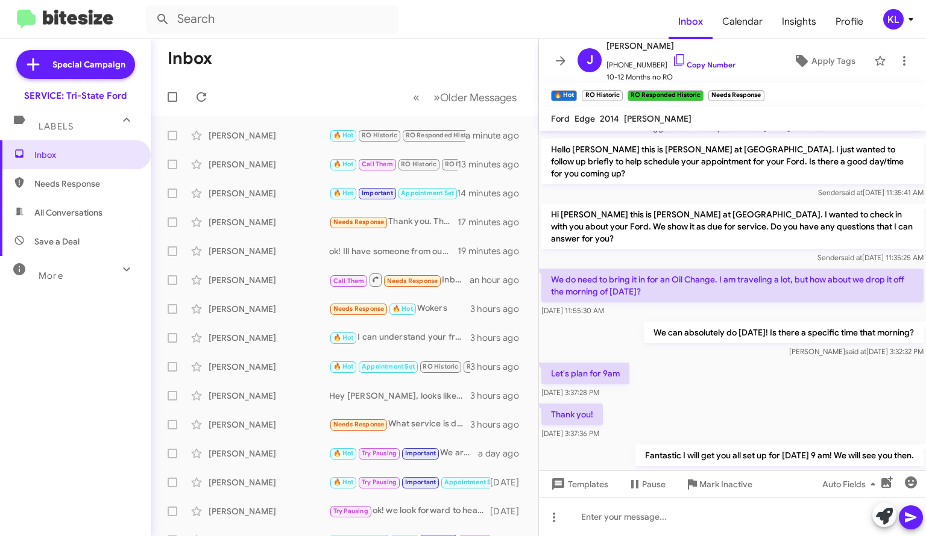
scroll to position [616, 0]
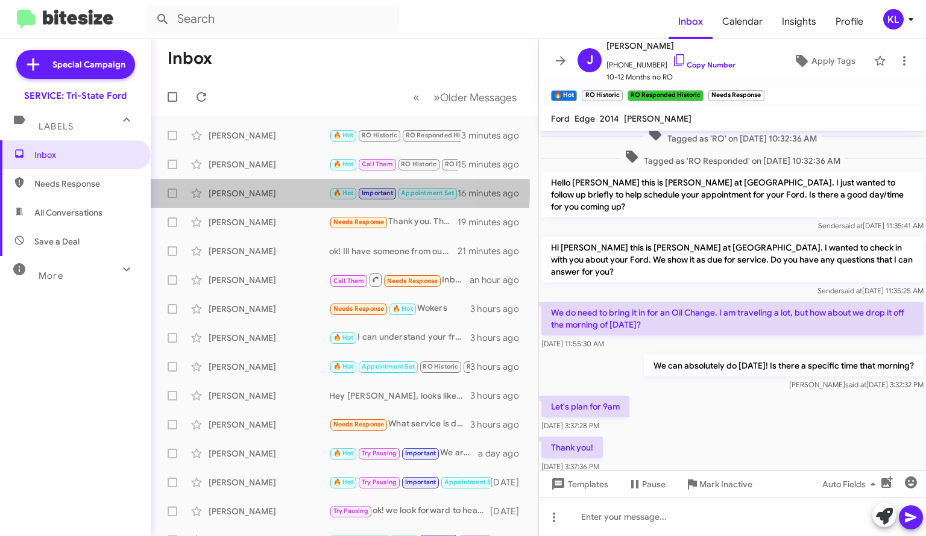
click at [272, 189] on div "[PERSON_NAME]" at bounding box center [269, 193] width 121 height 12
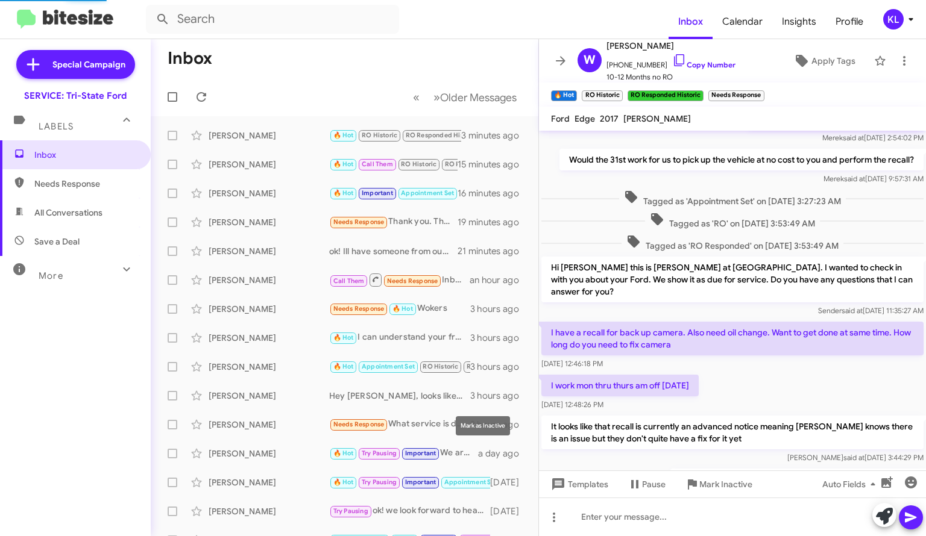
scroll to position [701, 0]
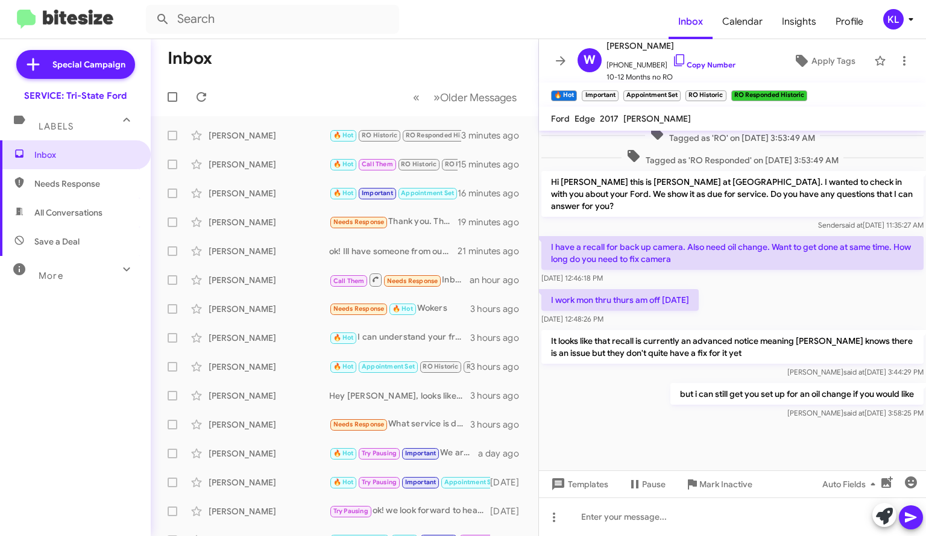
click at [303, 224] on div "[PERSON_NAME]" at bounding box center [269, 222] width 121 height 12
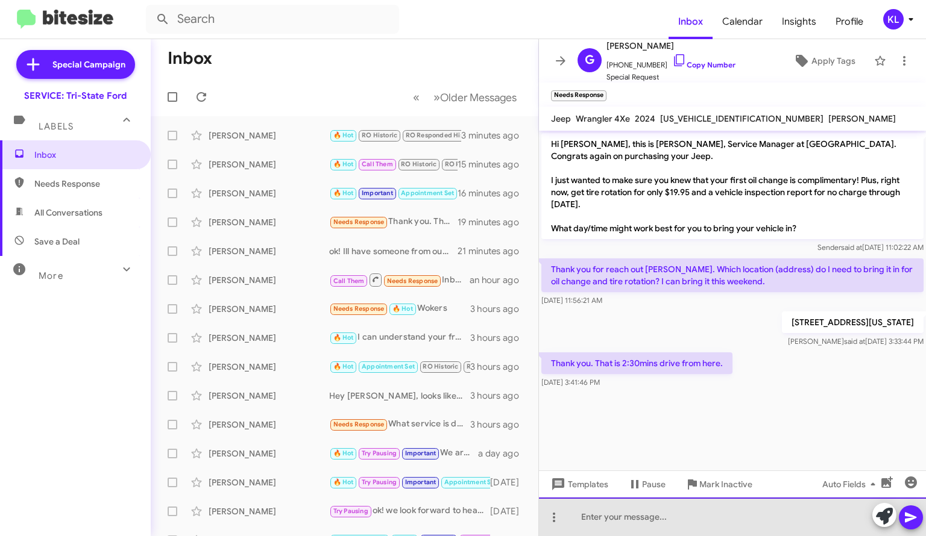
click at [660, 527] on div at bounding box center [732, 517] width 387 height 39
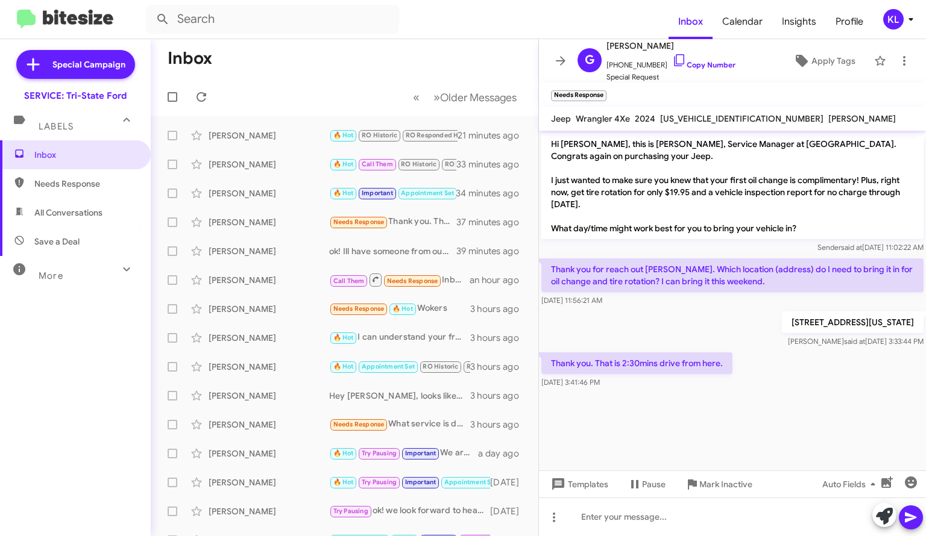
click at [568, 64] on span at bounding box center [560, 61] width 24 height 14
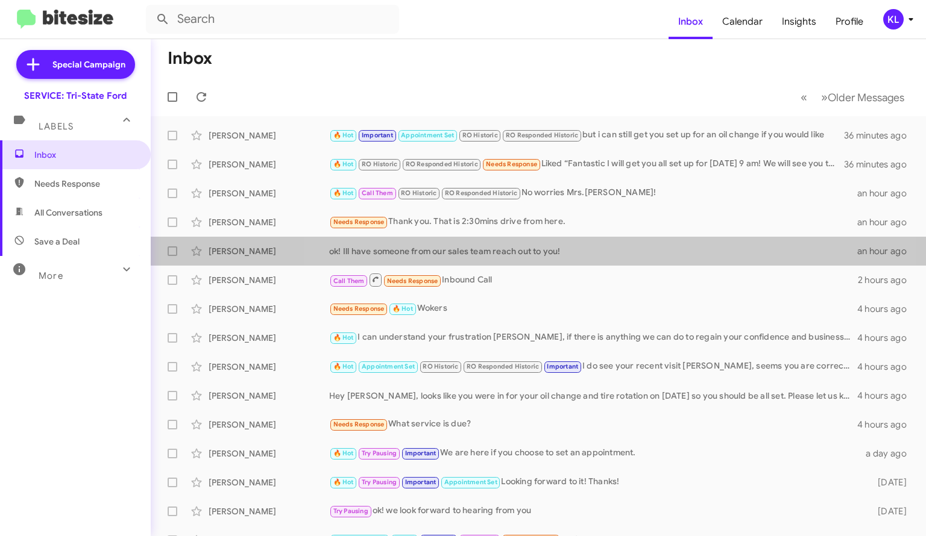
click at [569, 256] on div "ok! Ill have someone from our sales team reach out to you!" at bounding box center [593, 251] width 528 height 12
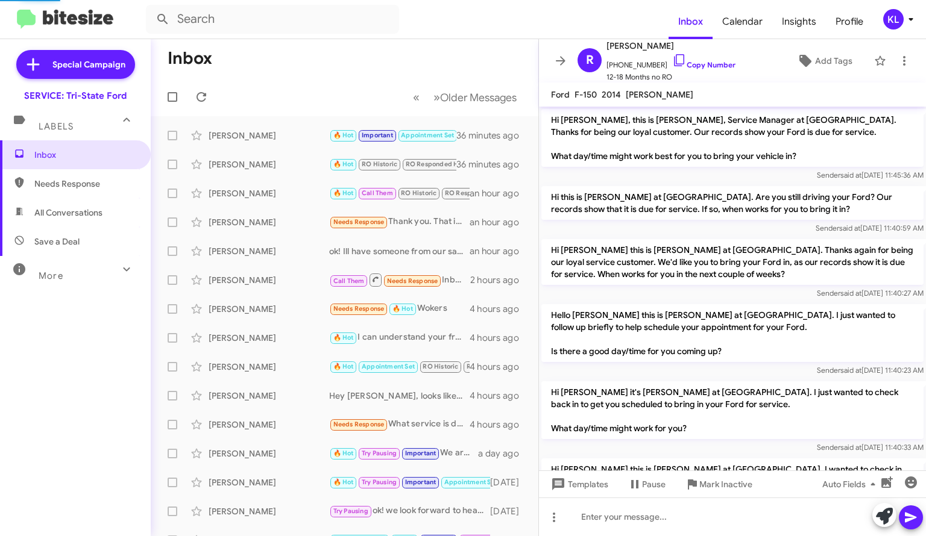
scroll to position [465, 0]
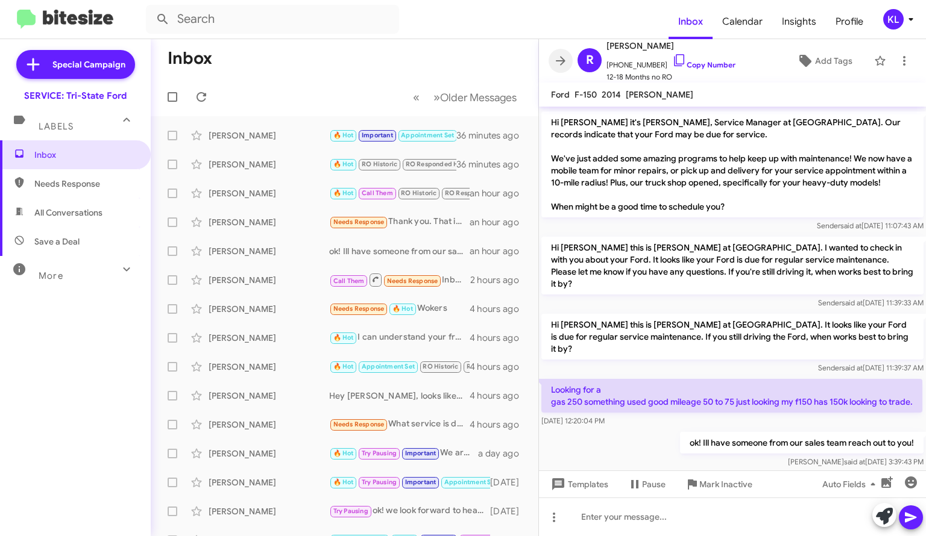
click at [556, 64] on icon at bounding box center [560, 61] width 14 height 14
